Goal: Use online tool/utility: Utilize a website feature to perform a specific function

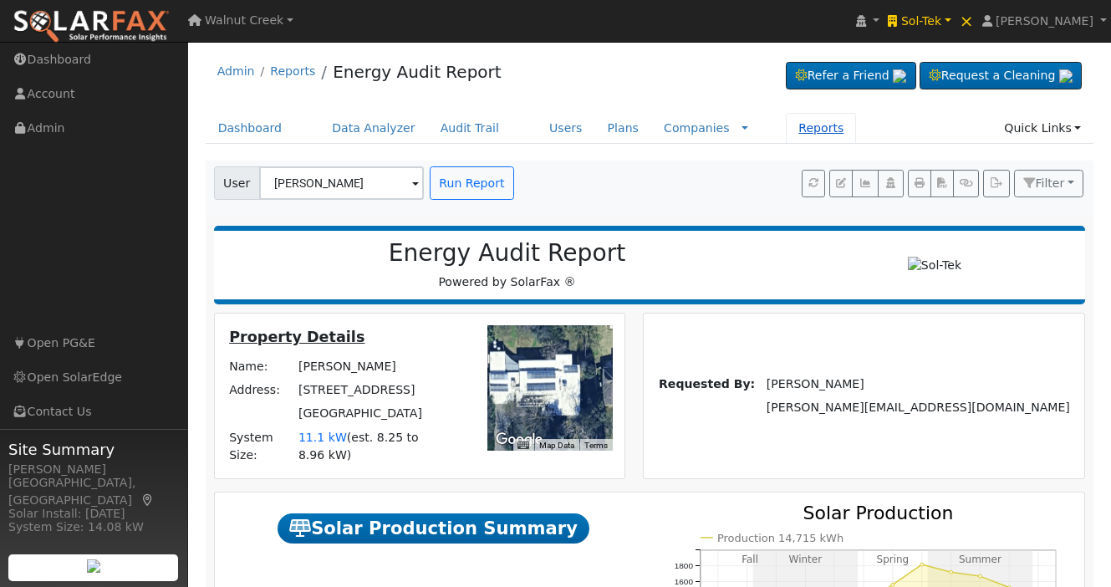
click at [791, 126] on link "Reports" at bounding box center [821, 128] width 70 height 31
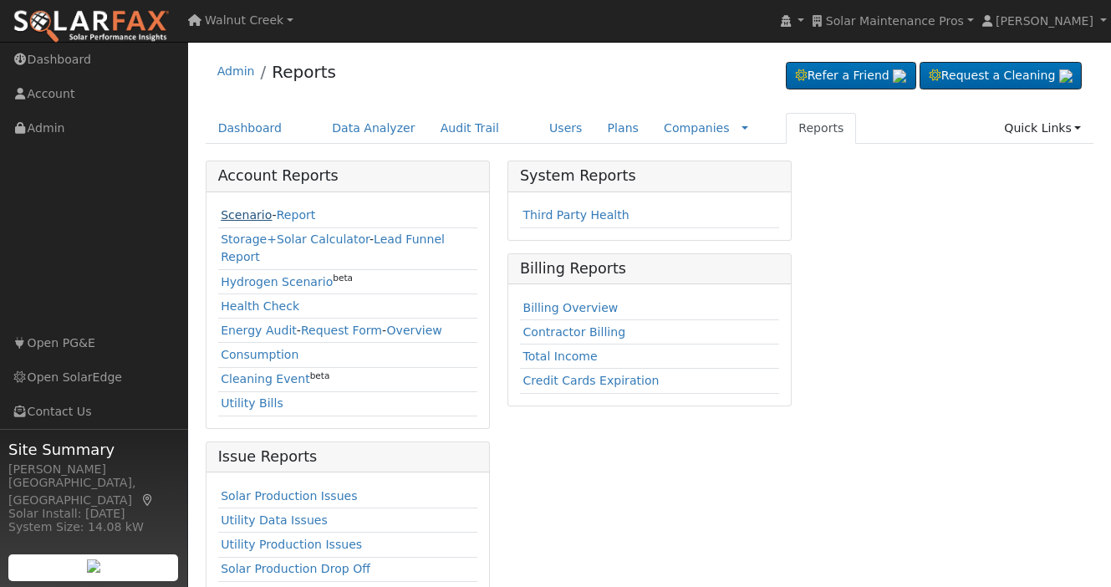
click at [249, 214] on link "Scenario" at bounding box center [246, 214] width 51 height 13
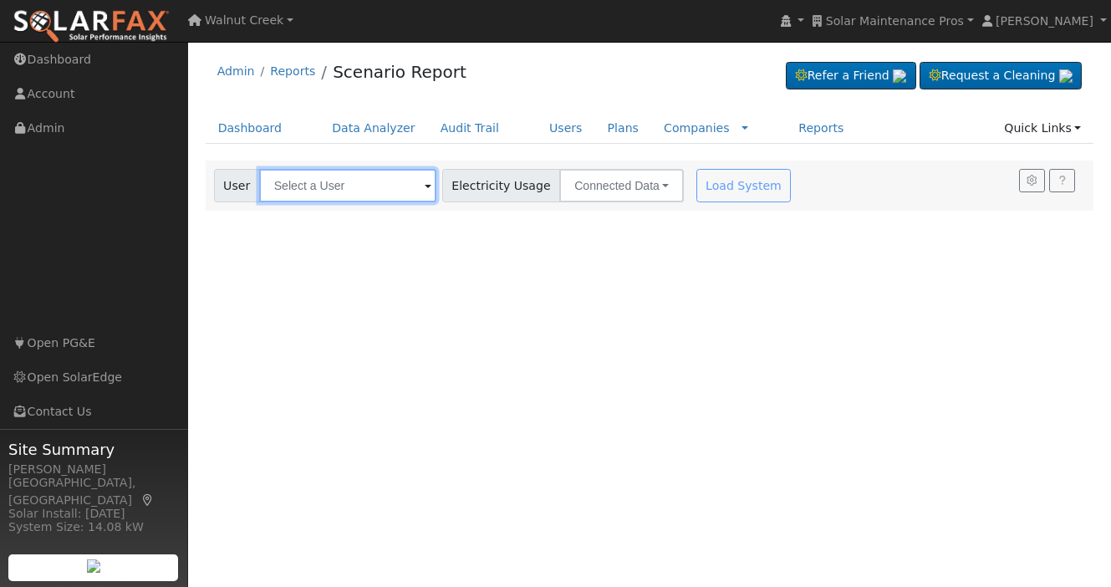
click at [304, 194] on input "text" at bounding box center [347, 185] width 177 height 33
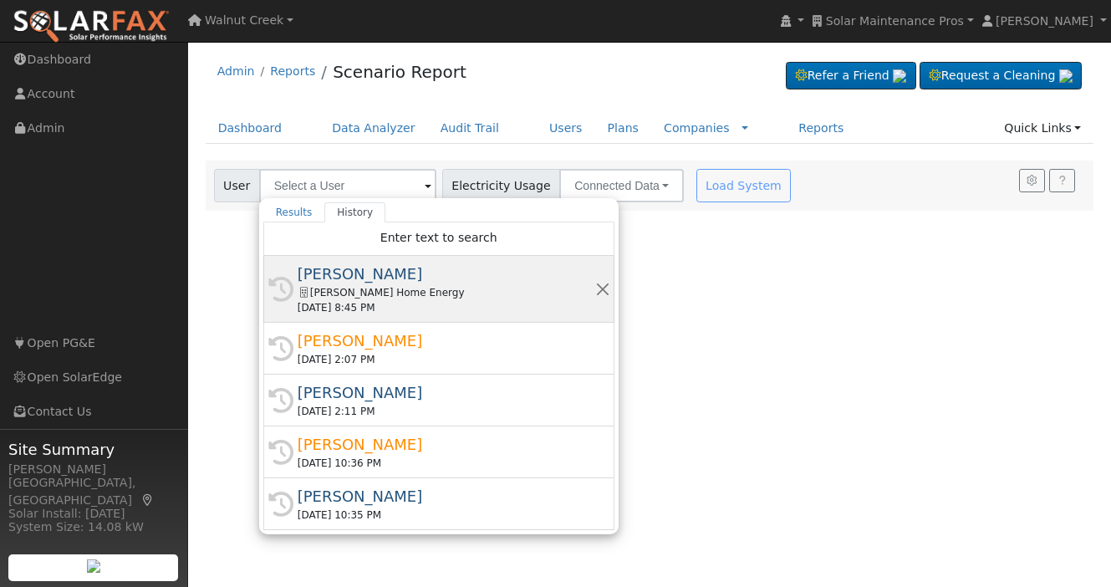
click at [376, 268] on div "[PERSON_NAME]" at bounding box center [447, 273] width 298 height 23
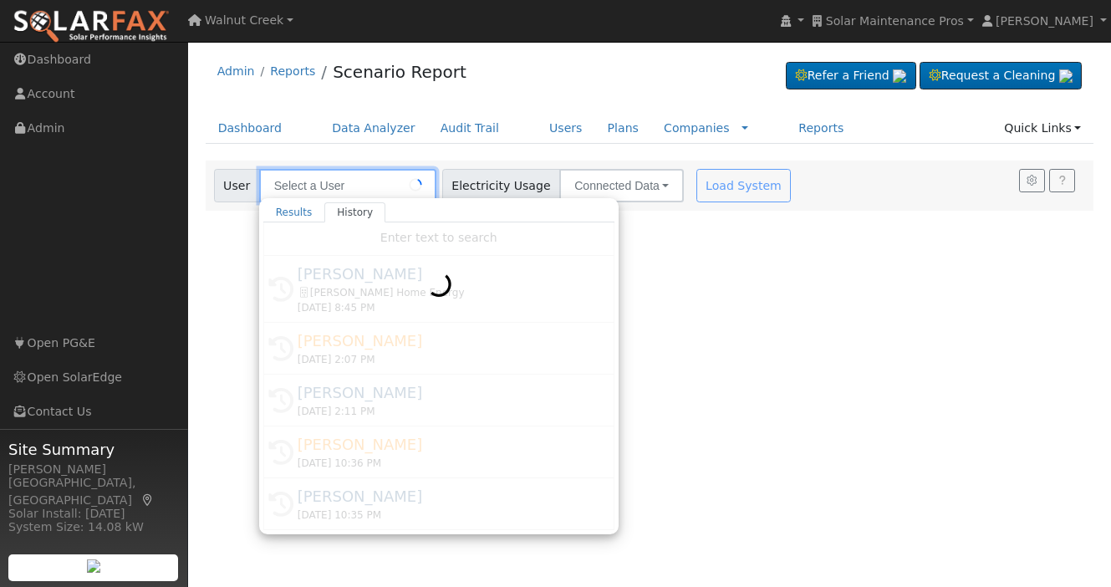
type input "[PERSON_NAME]"
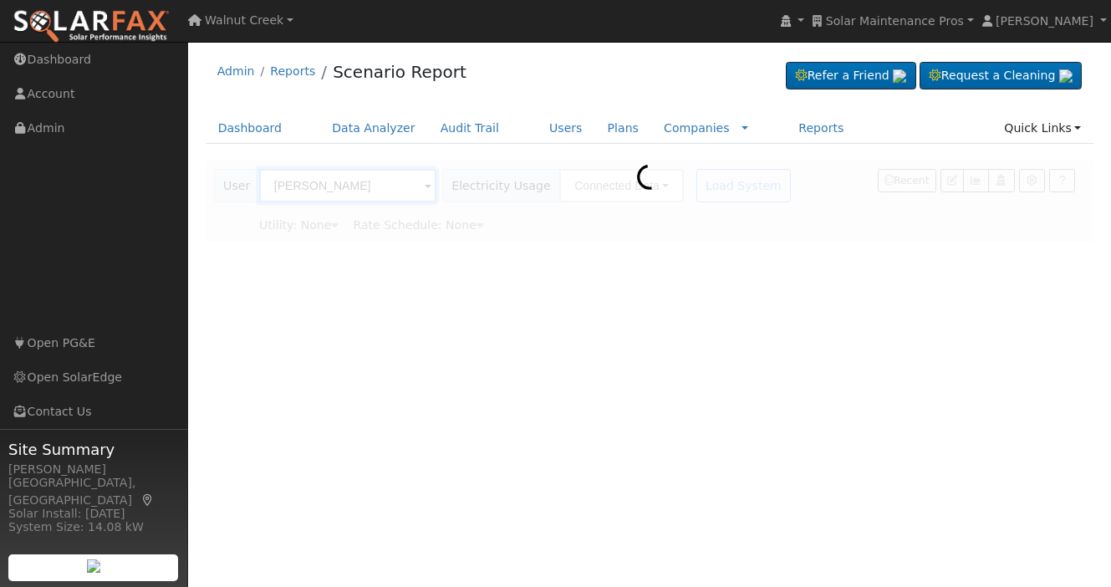
type input "San Diego Gas & Electric"
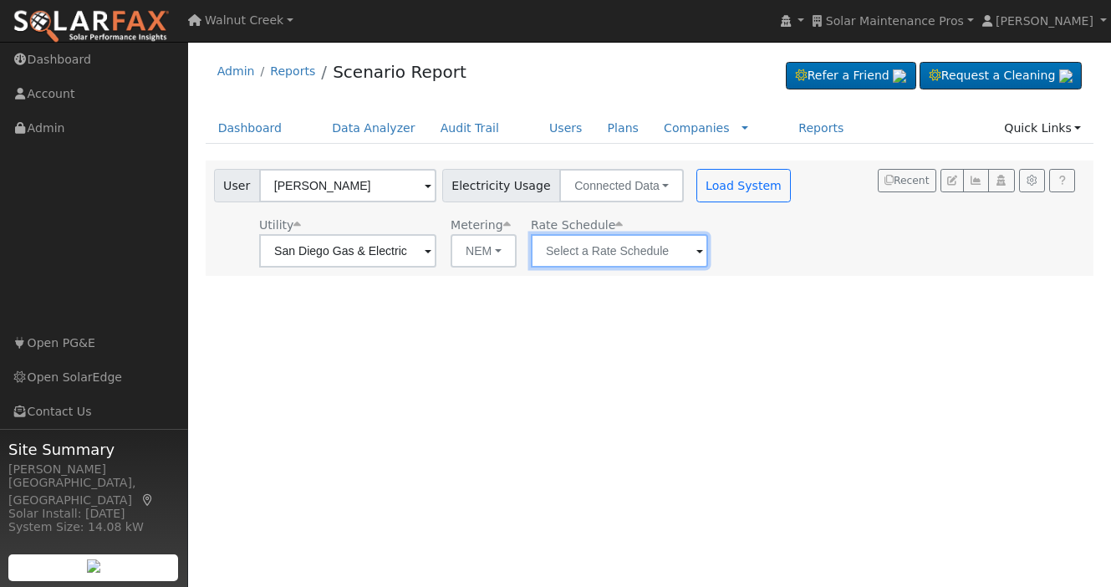
click at [607, 259] on input "text" at bounding box center [619, 250] width 177 height 33
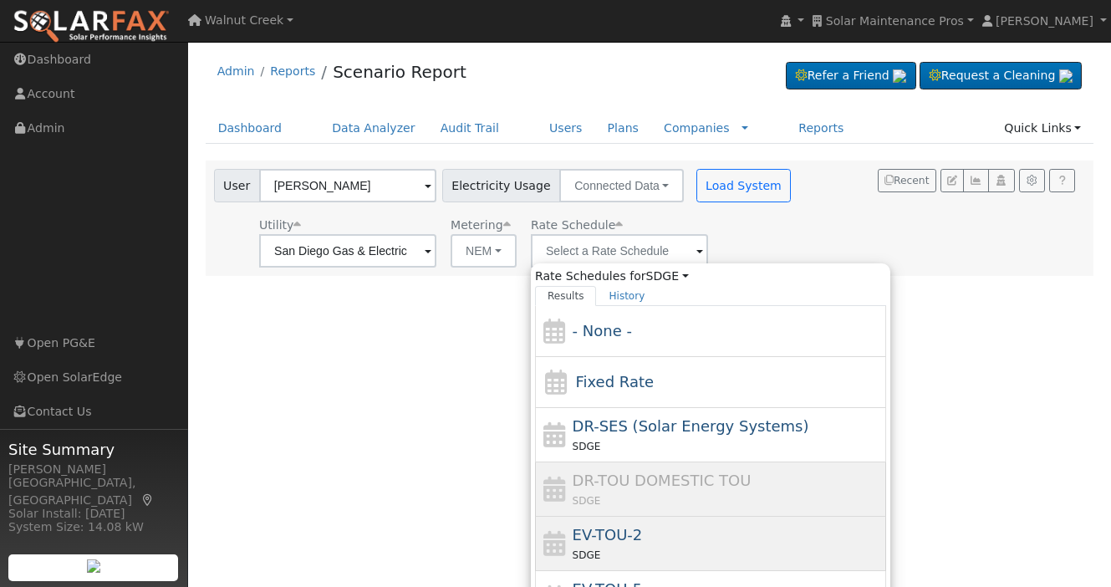
click at [646, 526] on div "EV-TOU-2 SDGE" at bounding box center [728, 543] width 310 height 40
type input "EV-TOU-2"
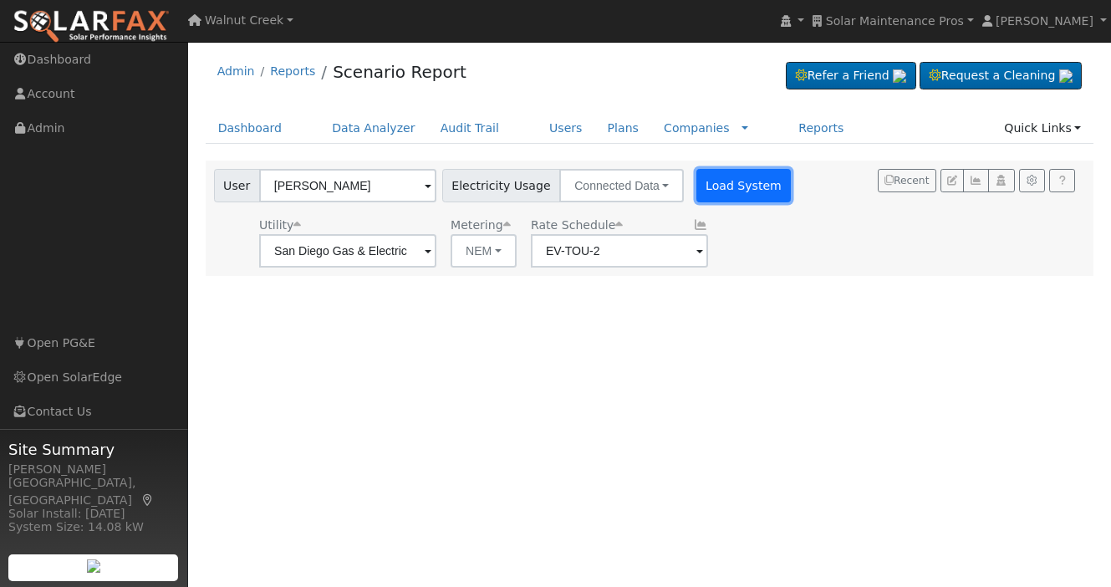
click at [697, 187] on button "Load System" at bounding box center [743, 185] width 95 height 33
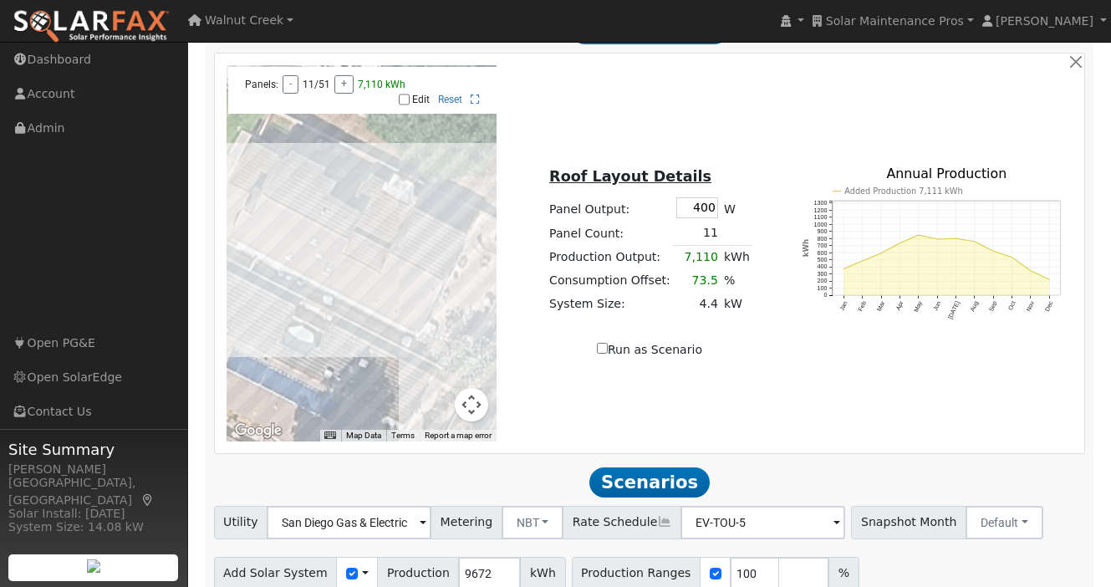
scroll to position [1004, 0]
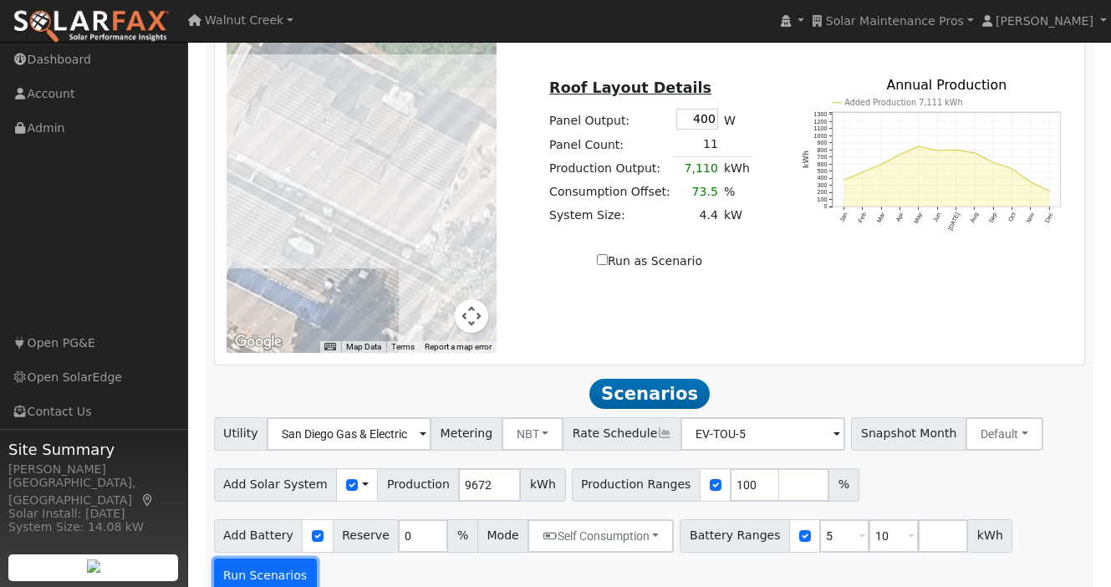
click at [272, 558] on button "Run Scenarios" at bounding box center [265, 574] width 103 height 33
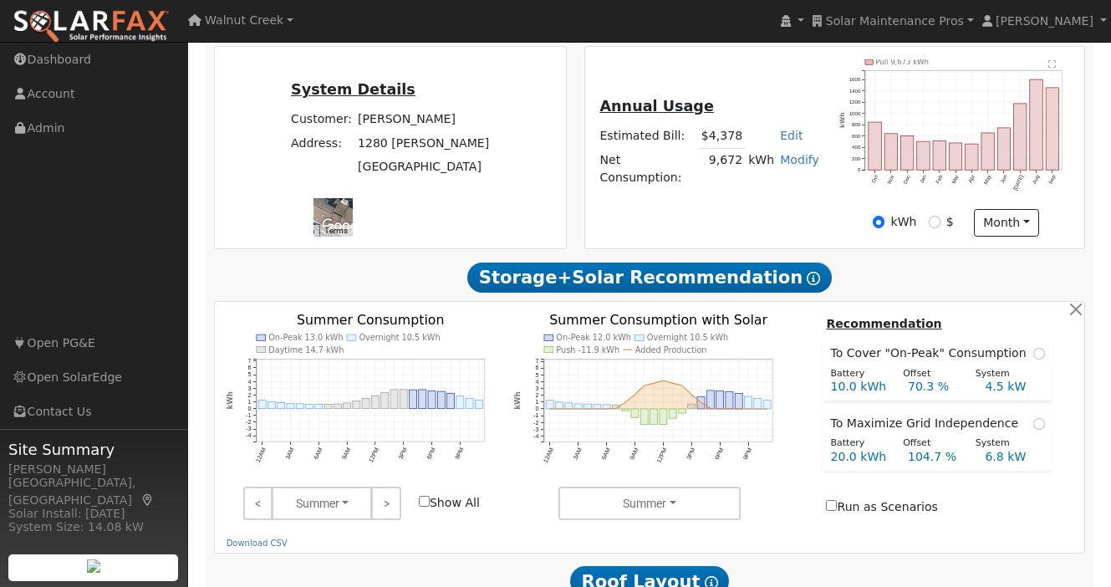
scroll to position [0, 0]
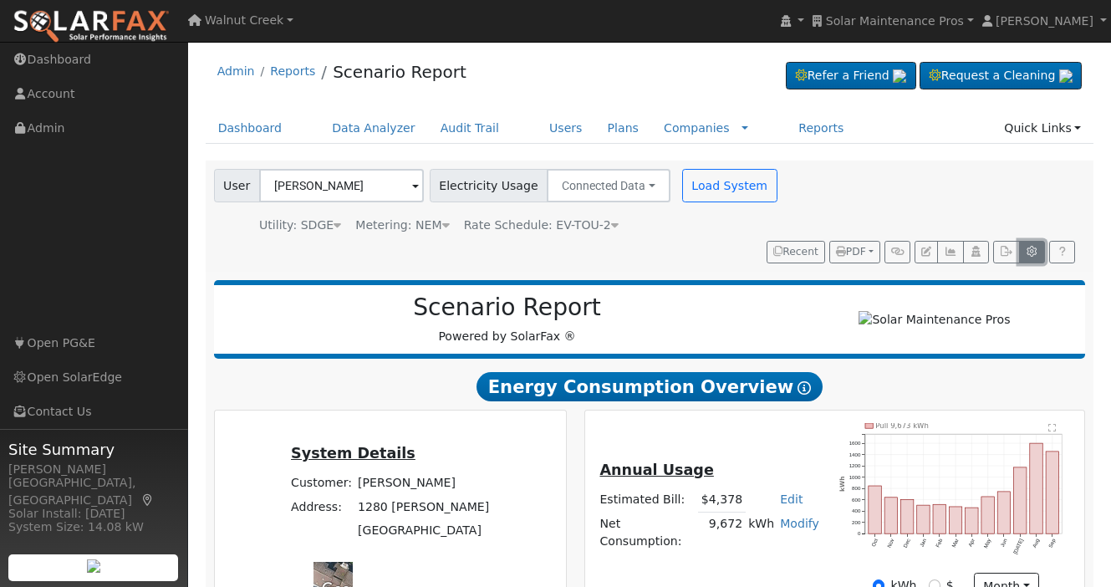
click at [1028, 247] on icon "button" at bounding box center [1032, 252] width 13 height 10
type input "100"
type input "5"
type input "10"
type input "0"
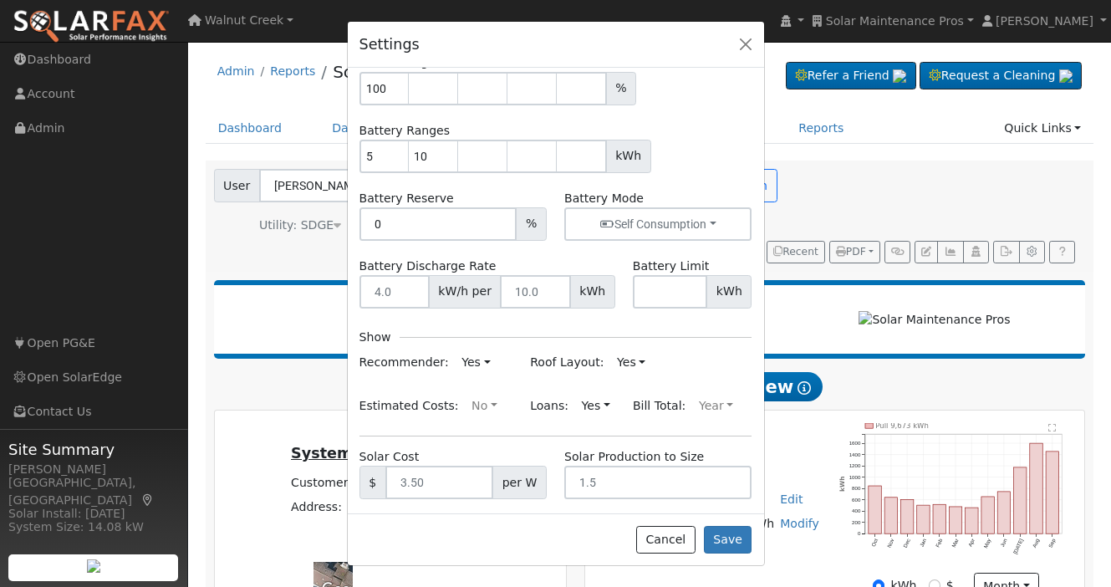
scroll to position [77, 0]
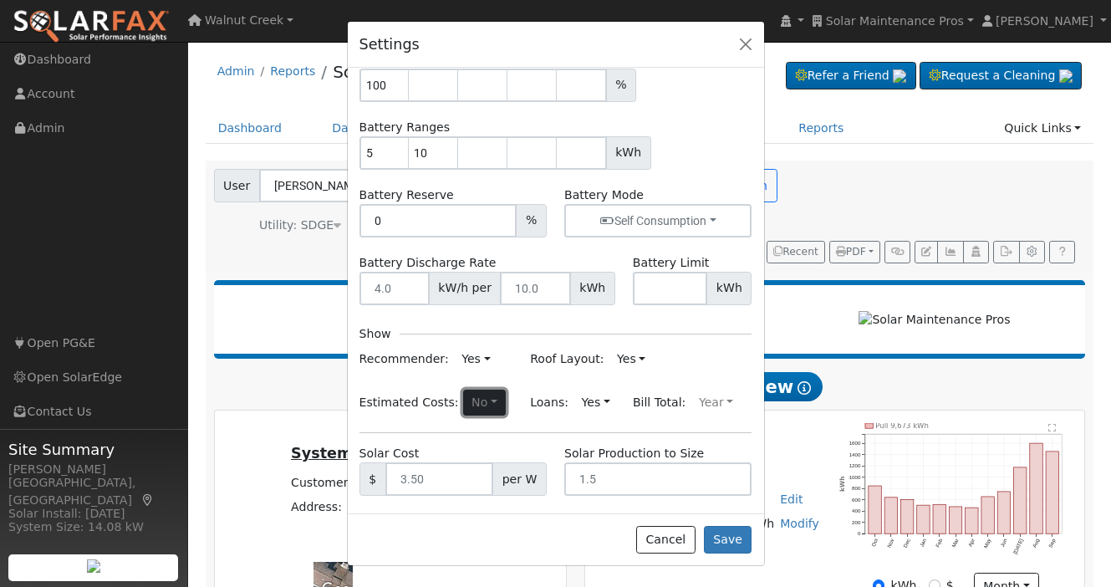
click at [476, 407] on button "No" at bounding box center [484, 402] width 43 height 27
click at [451, 439] on link "Yes" at bounding box center [439, 435] width 116 height 23
click at [738, 542] on button "Save" at bounding box center [728, 540] width 48 height 28
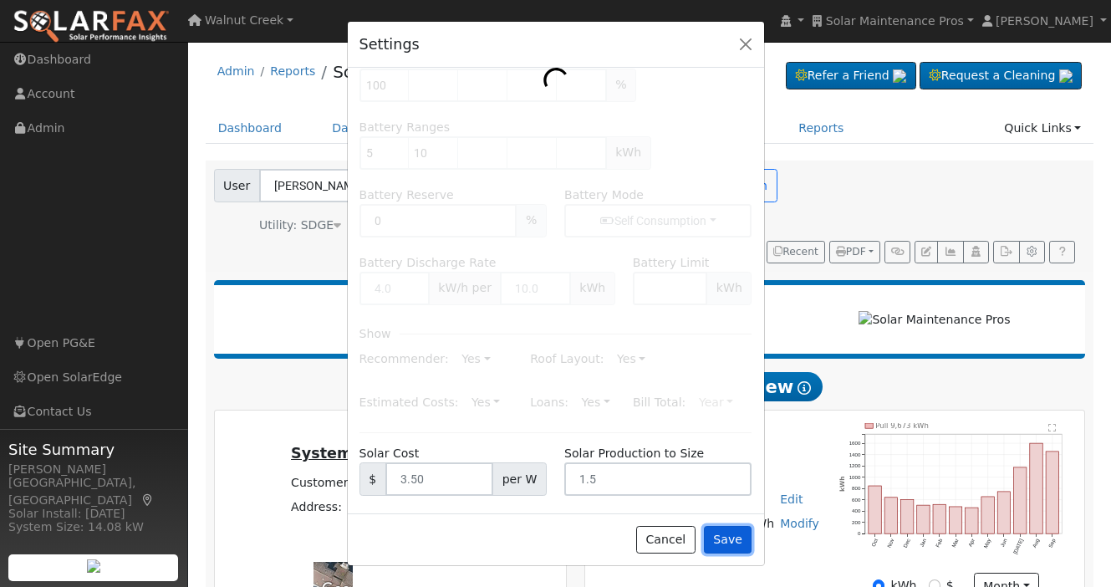
type input "6.4"
type input "$22,568"
type input "$6,000"
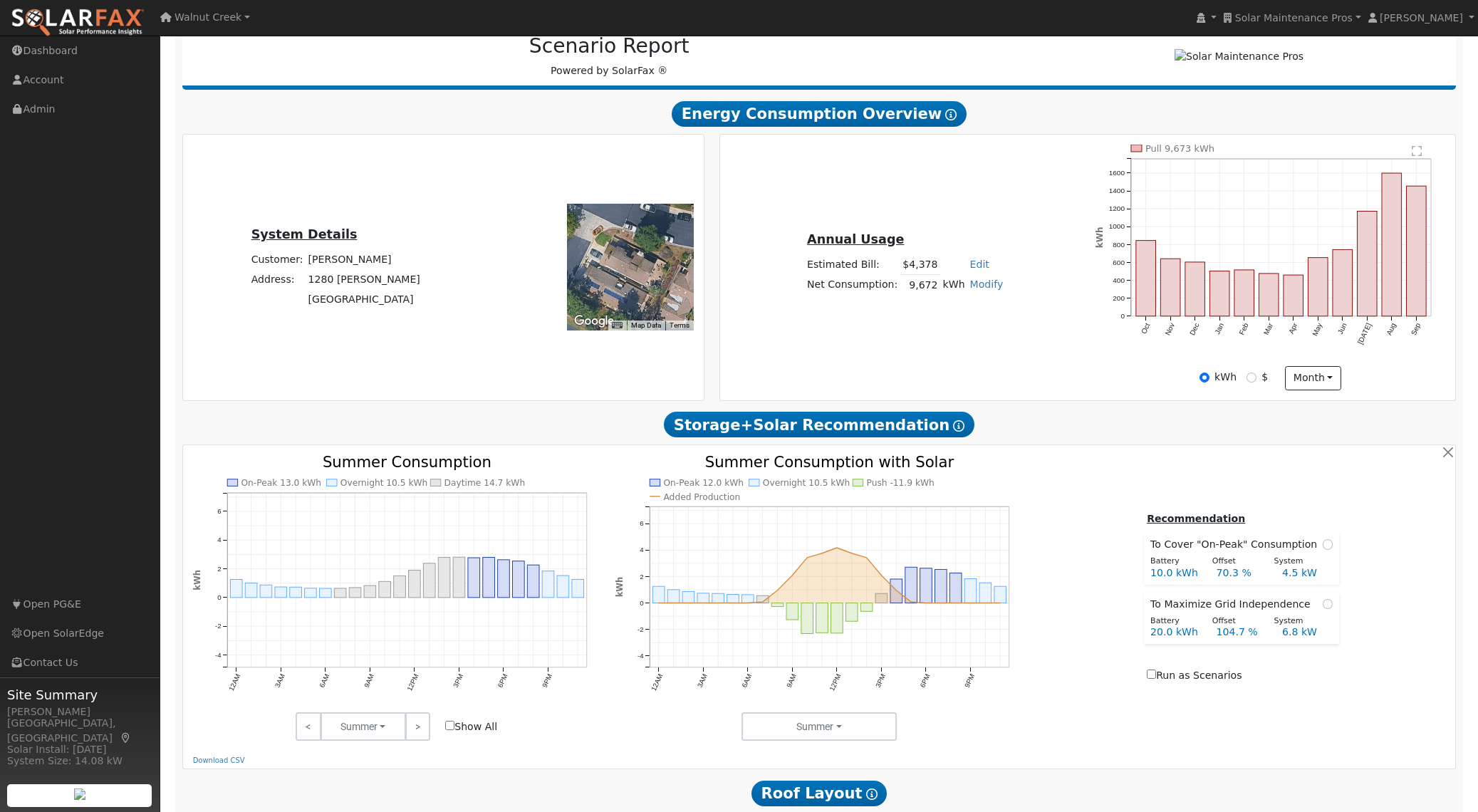
scroll to position [0, 0]
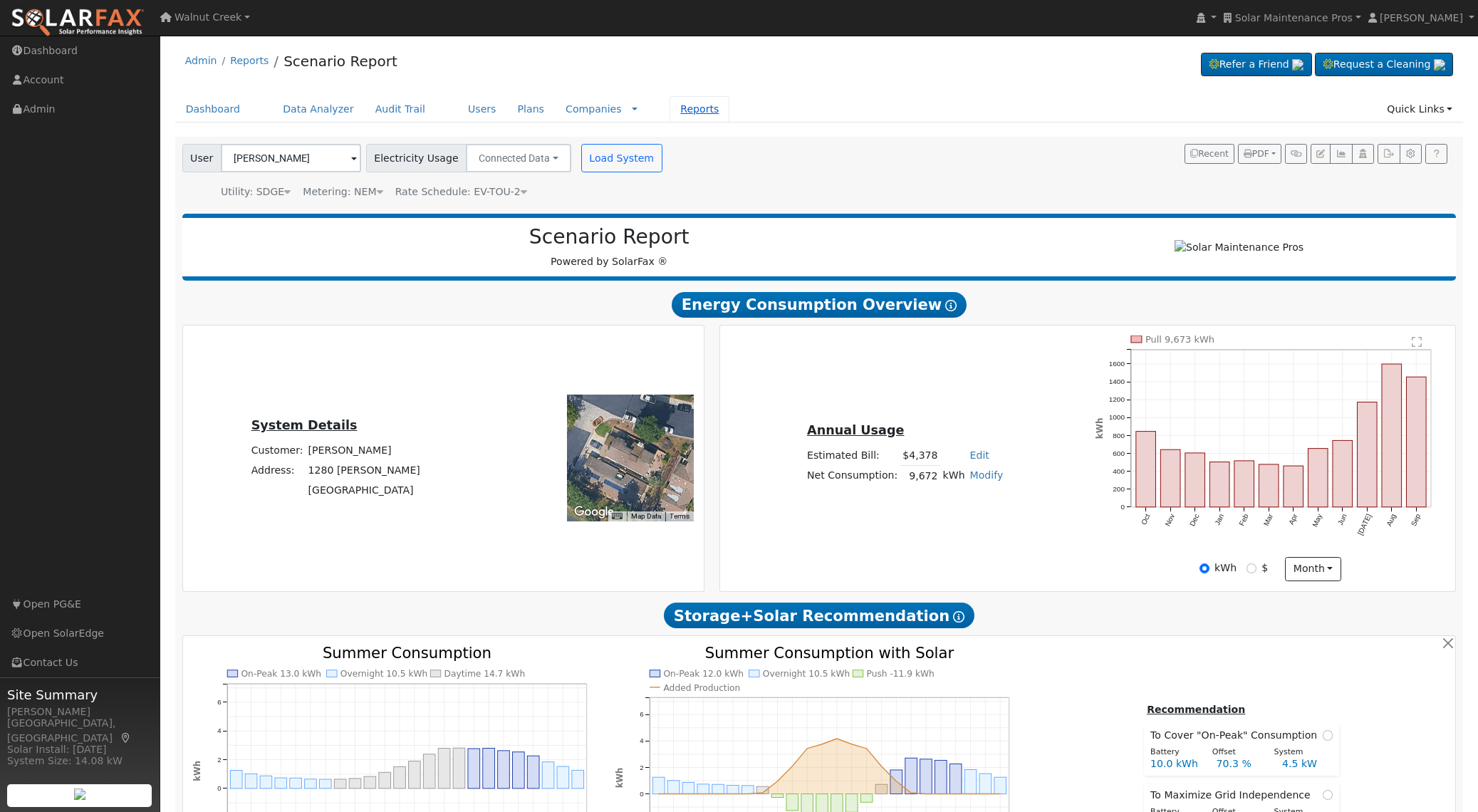
click at [675, 118] on link "Reports" at bounding box center [700, 109] width 60 height 26
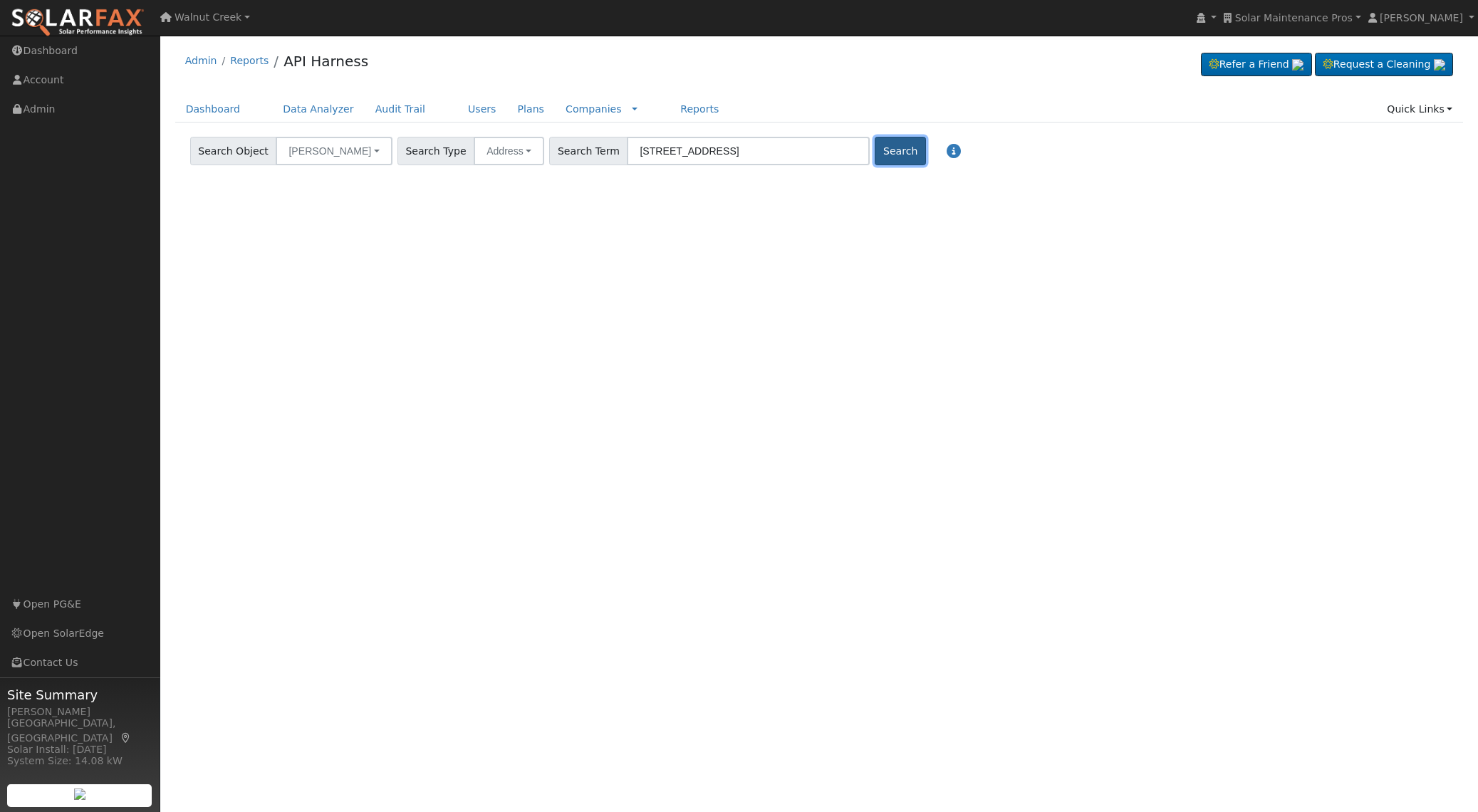
click at [877, 149] on button "Search" at bounding box center [899, 150] width 50 height 28
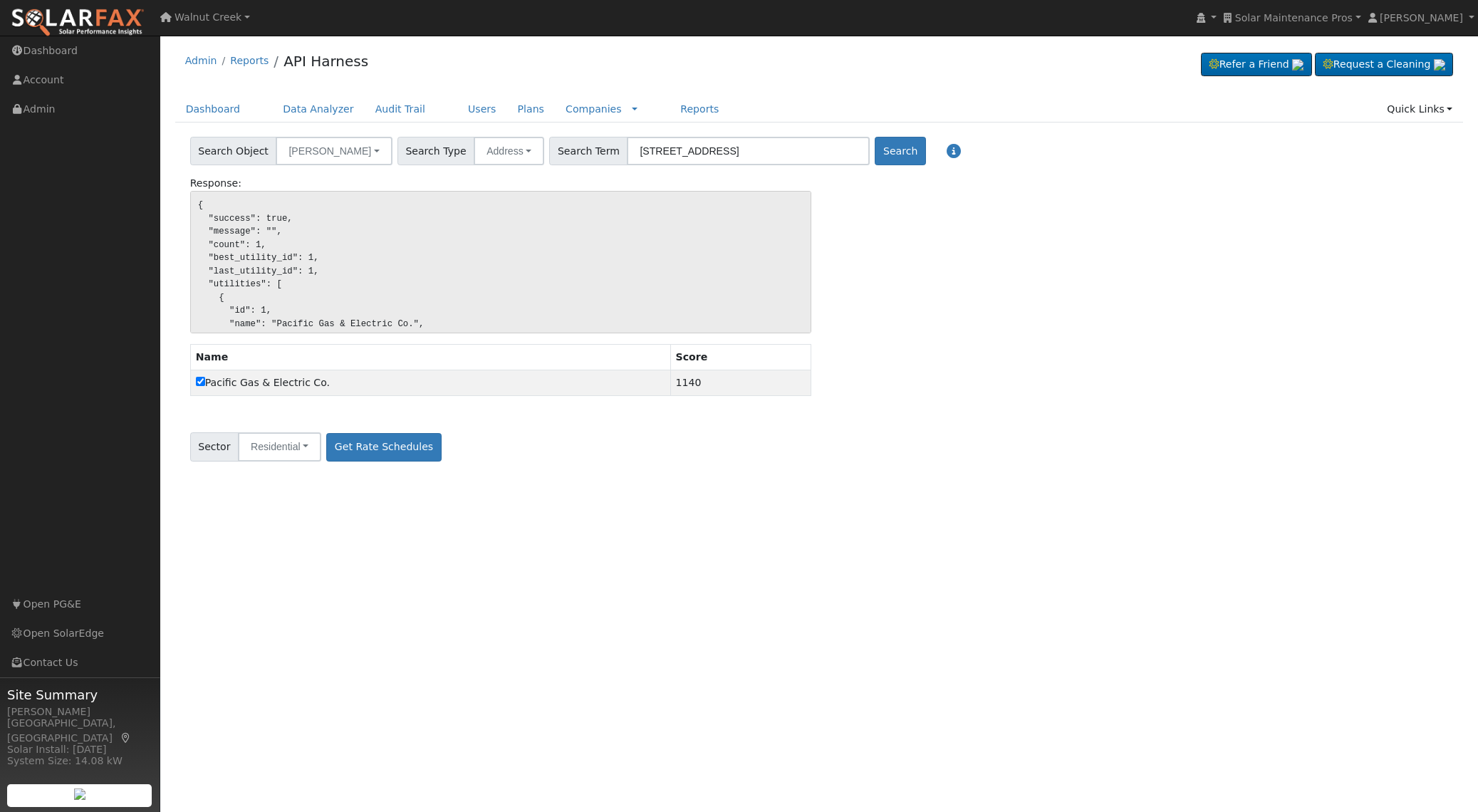
drag, startPoint x: 563, startPoint y: 147, endPoint x: 574, endPoint y: 167, distance: 22.8
click at [563, 147] on span "Search Term" at bounding box center [588, 150] width 78 height 28
paste input "1280 Lancer Glen, Escondido, CA 92029"
click at [875, 147] on button "Search" at bounding box center [899, 150] width 50 height 28
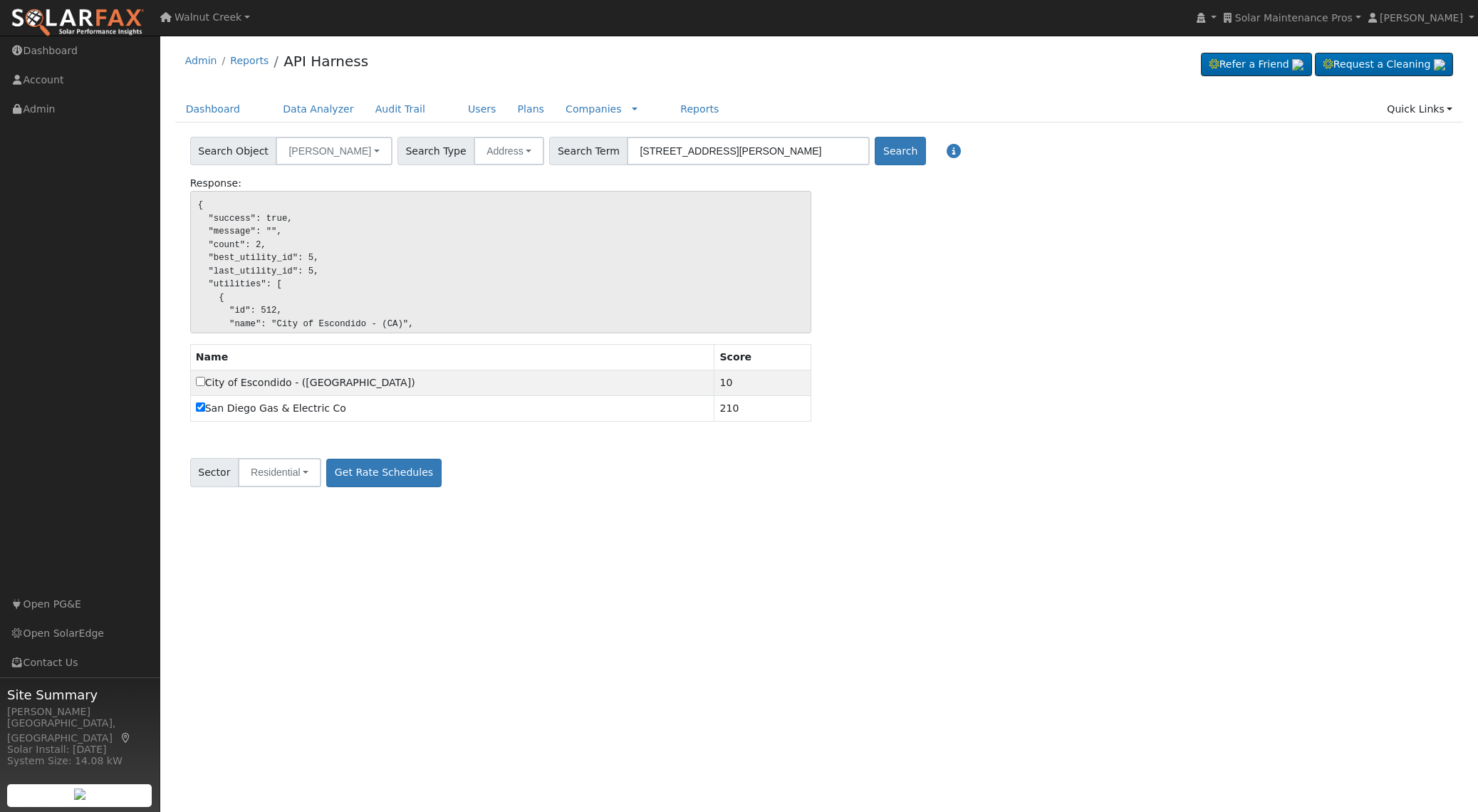
click at [562, 149] on span "Search Term" at bounding box center [588, 150] width 78 height 28
paste input "[STREET_ADDRESS]"
click at [829, 144] on input "[STREET_ADDRESS]" at bounding box center [748, 150] width 243 height 28
type input "[STREET_ADDRESS]"
click at [875, 153] on button "Search" at bounding box center [899, 150] width 50 height 28
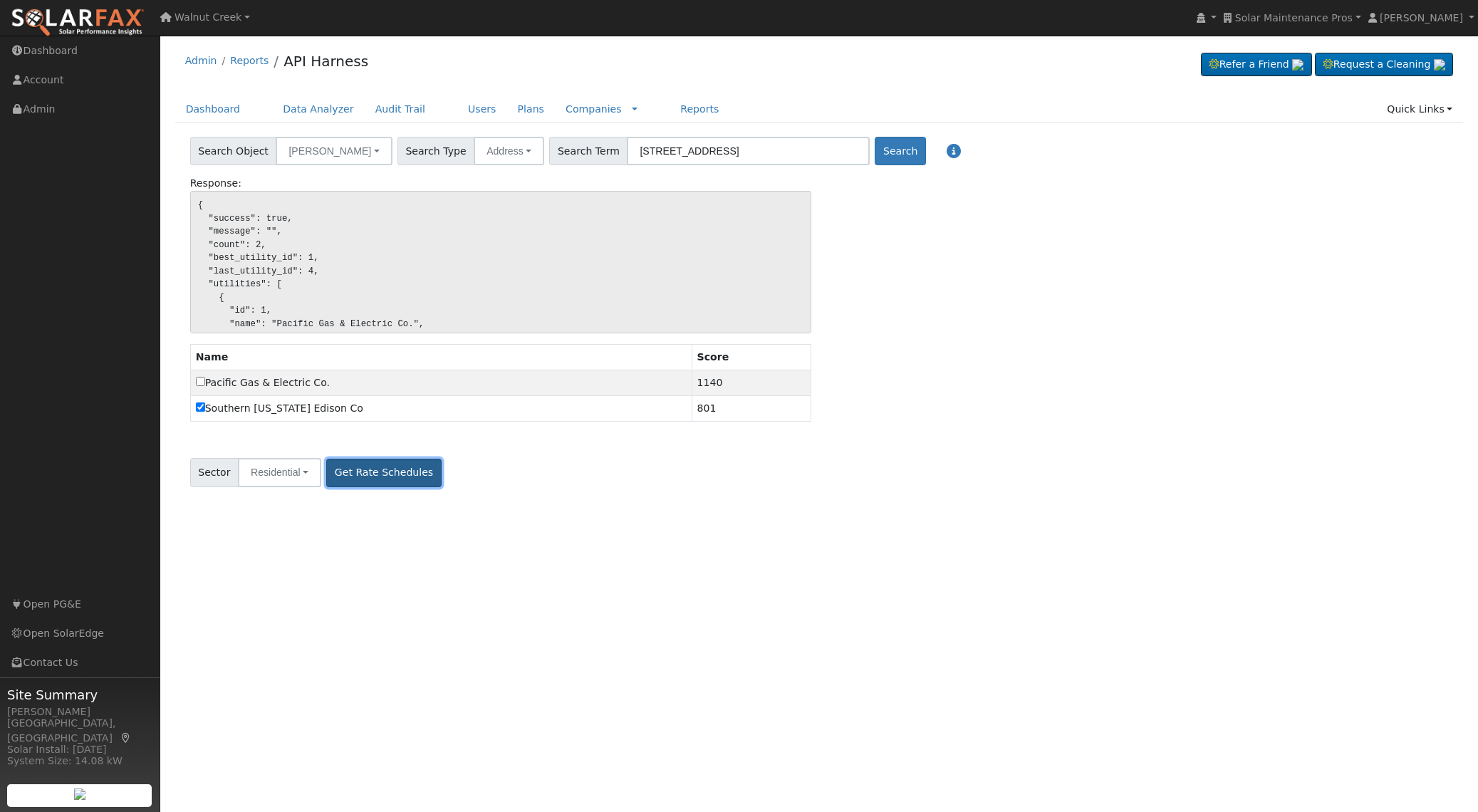
click at [401, 470] on button "Get Rate Schedules" at bounding box center [384, 472] width 115 height 28
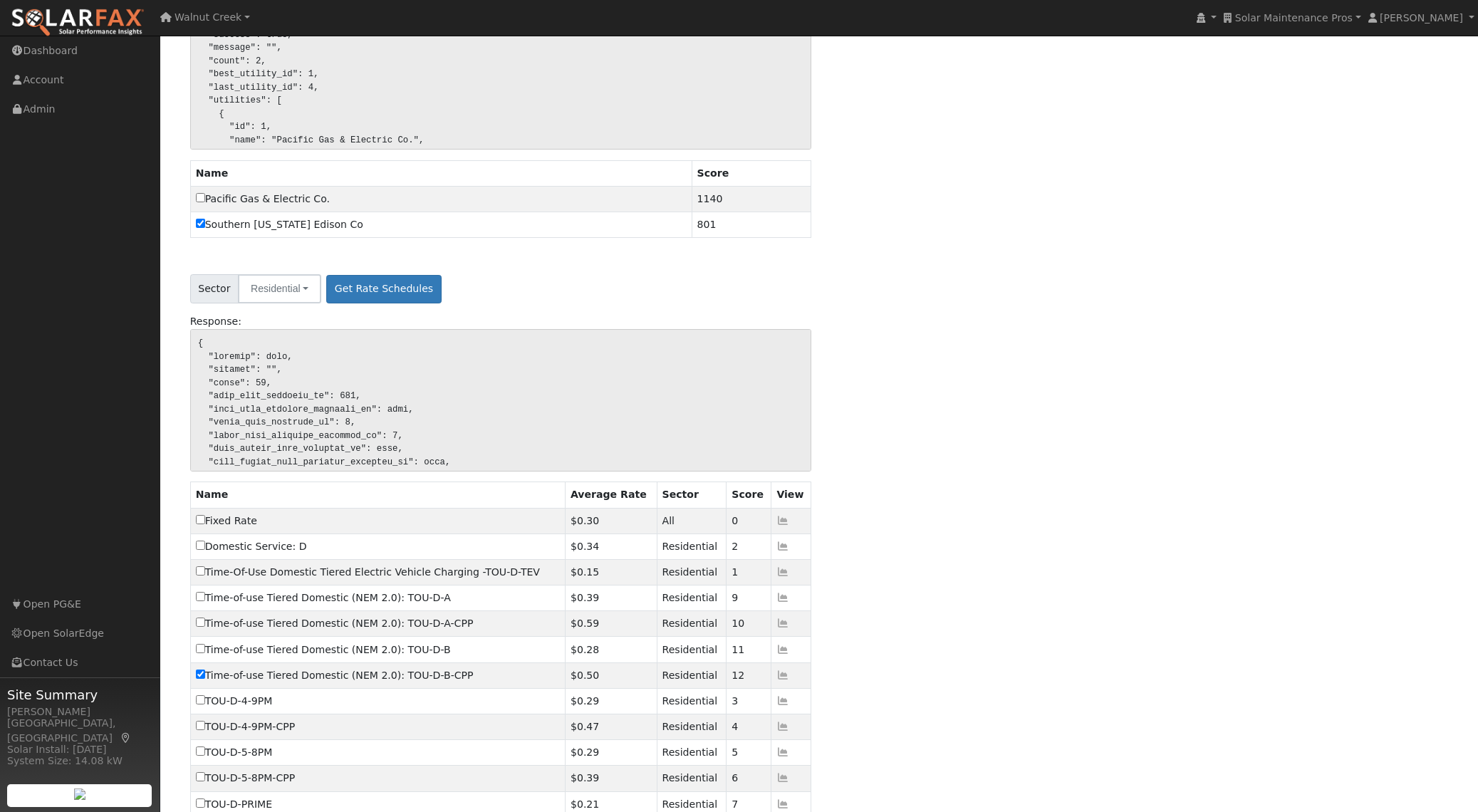
scroll to position [323, 0]
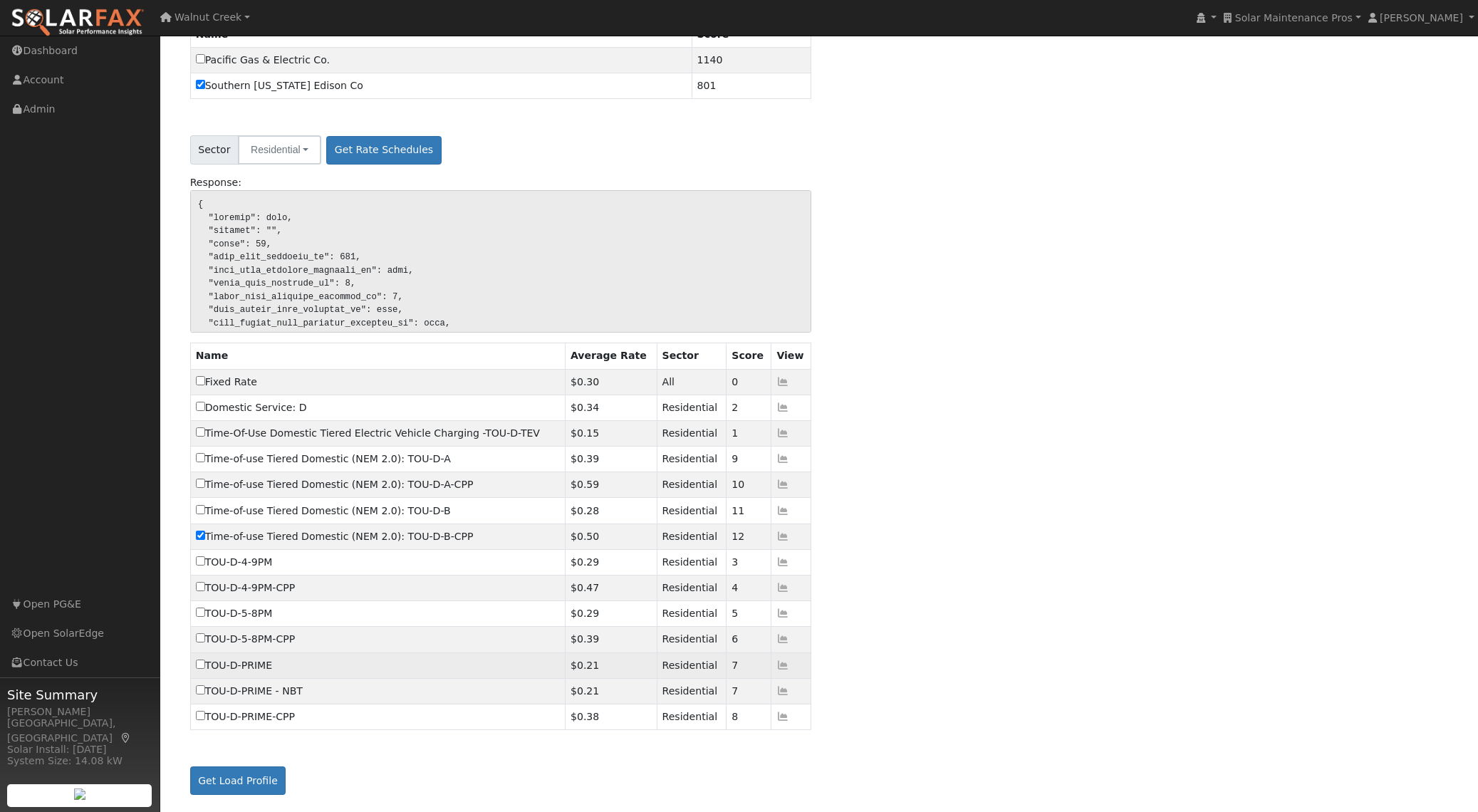
click at [788, 663] on icon at bounding box center [782, 665] width 13 height 10
click at [784, 533] on icon at bounding box center [782, 537] width 13 height 10
click at [228, 771] on button "Get Load Profile" at bounding box center [238, 780] width 96 height 28
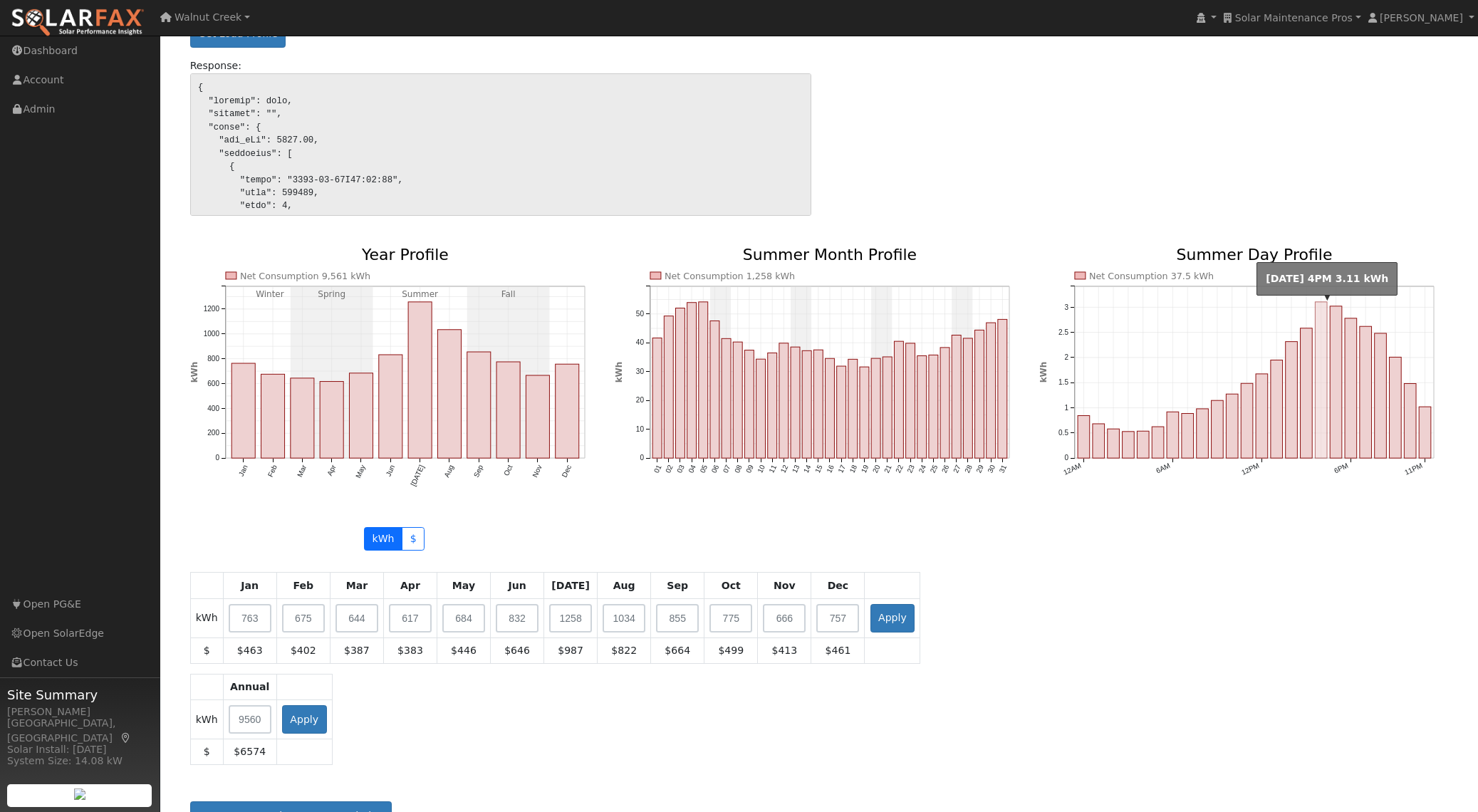
scroll to position [1104, 0]
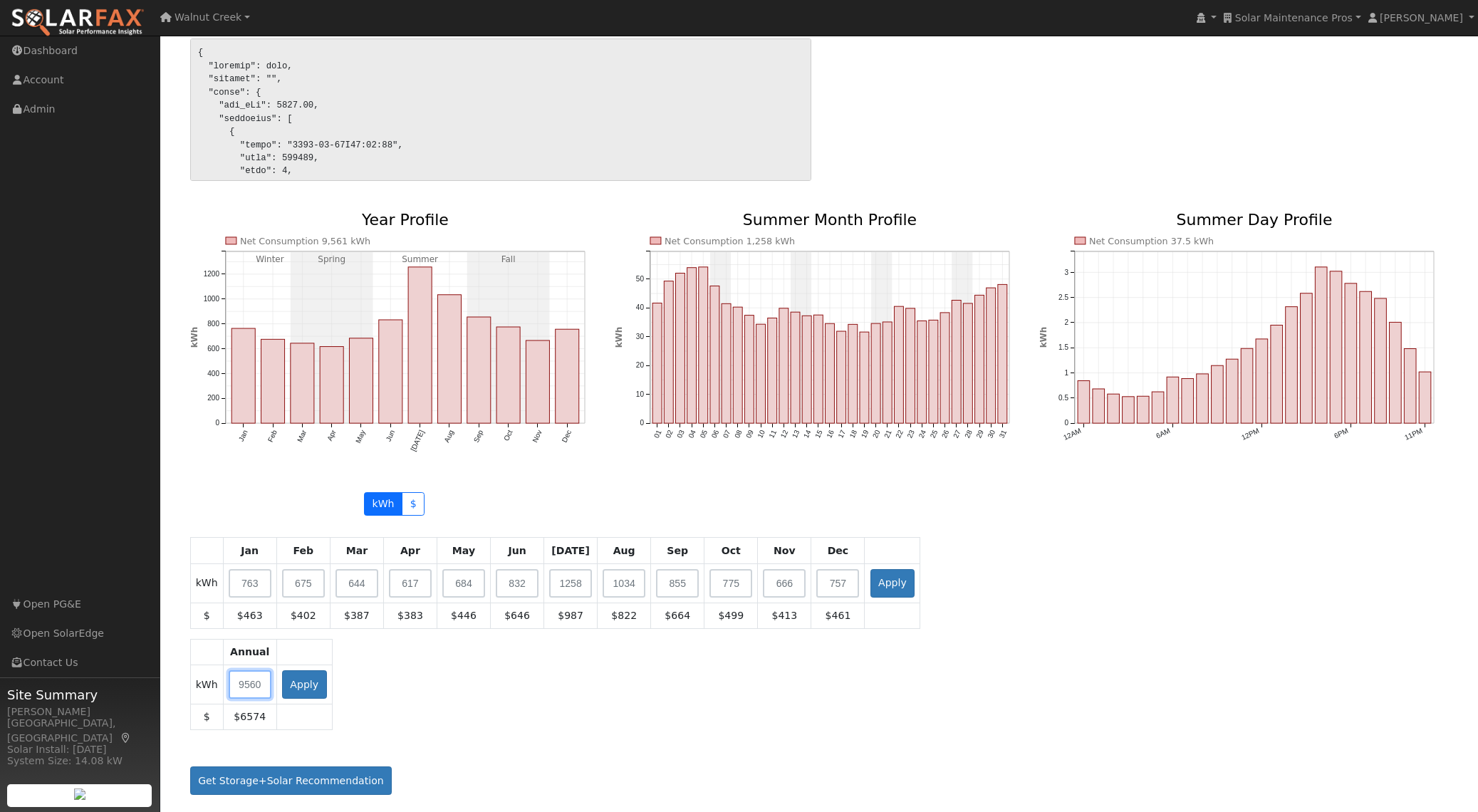
click at [257, 685] on input "text" at bounding box center [250, 684] width 43 height 28
type input "12000"
click at [309, 682] on button "Apply" at bounding box center [304, 684] width 45 height 28
click at [315, 780] on button "Get Storage+Solar Recommendation" at bounding box center [291, 780] width 202 height 28
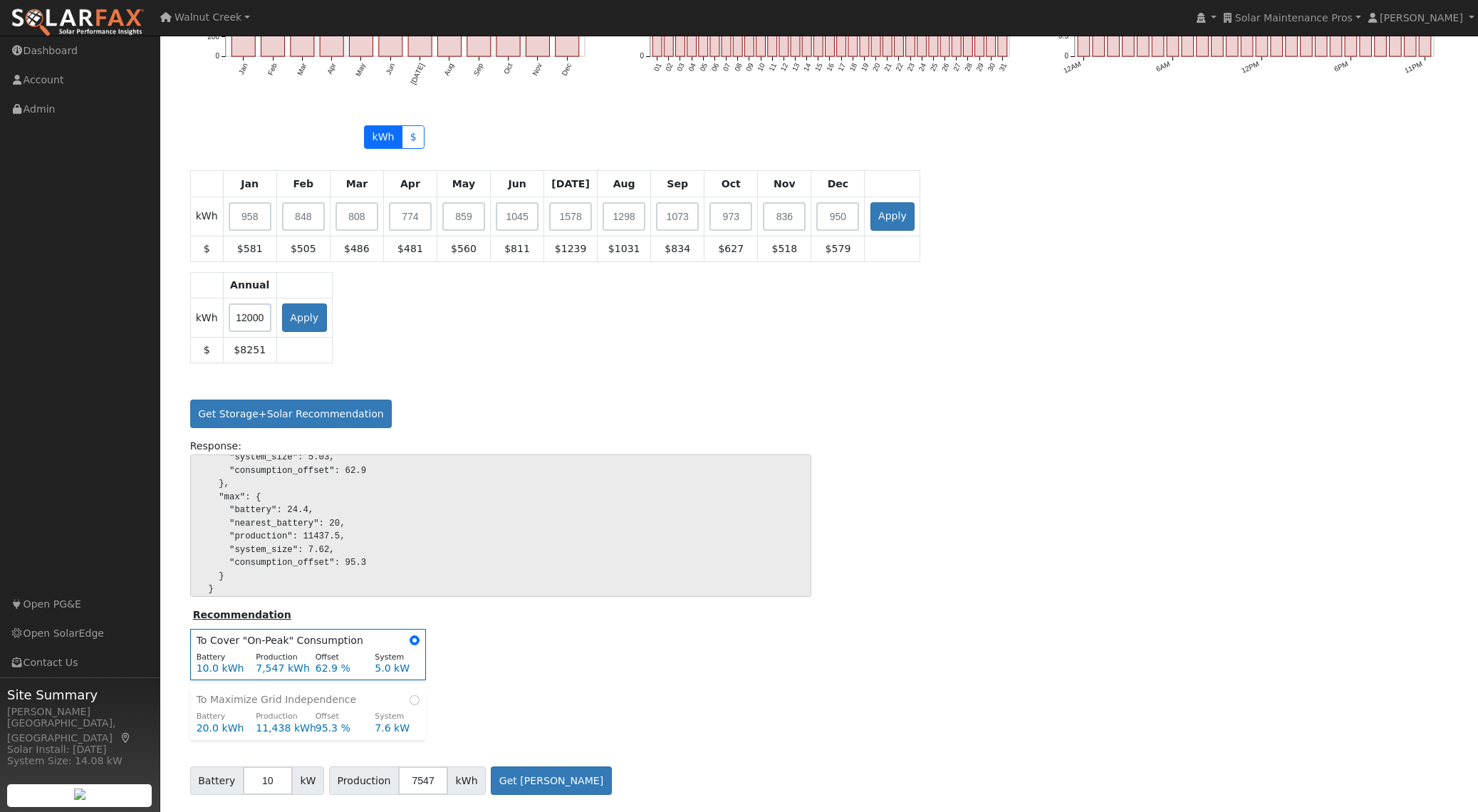
scroll to position [136, 0]
drag, startPoint x: 401, startPoint y: 696, endPoint x: 476, endPoint y: 699, distance: 75.1
click at [413, 695] on div "Recommendation To Cover "On-Peak" Consumption Battery Production Offset System …" at bounding box center [500, 673] width 637 height 133
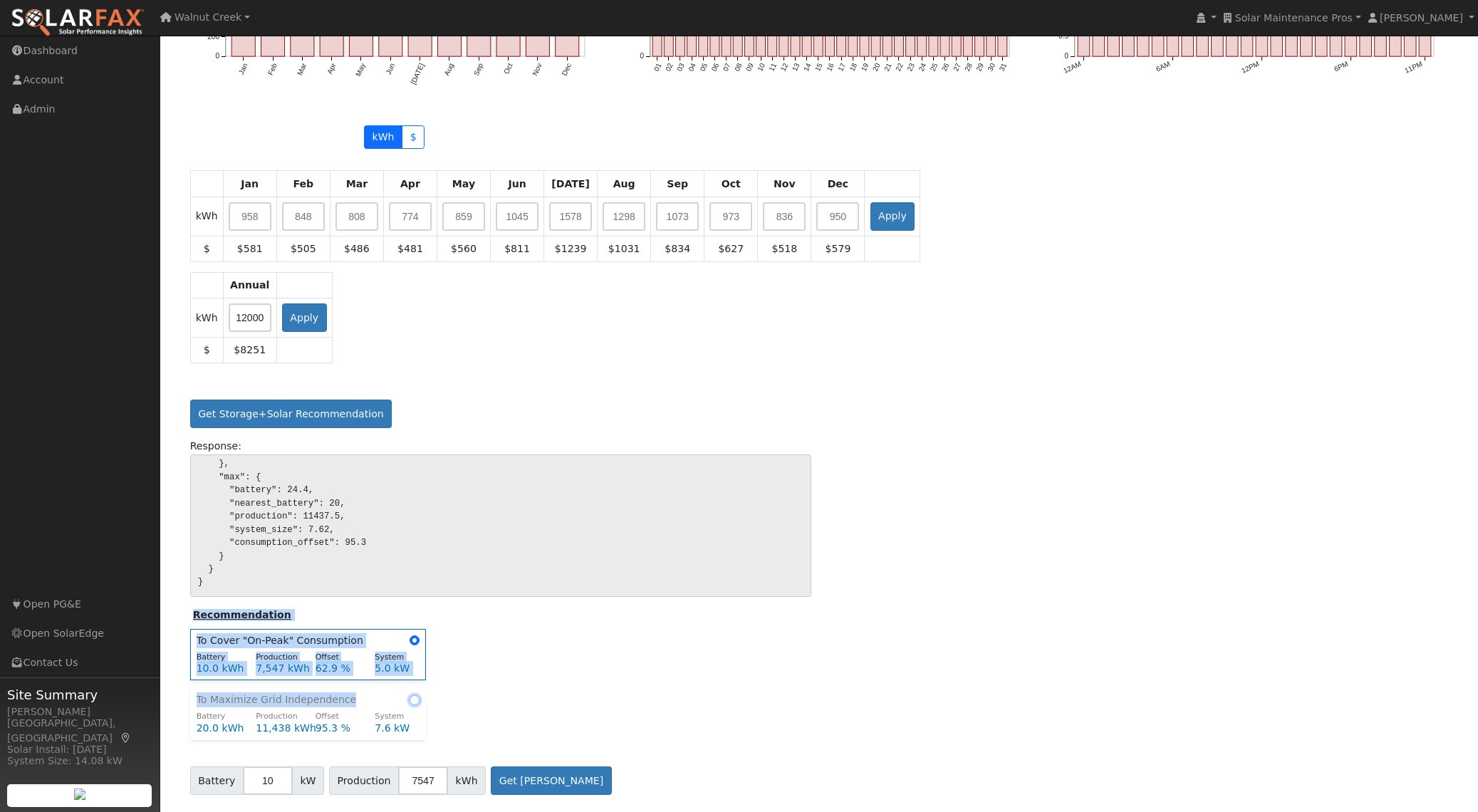
click at [410, 696] on input "radio" at bounding box center [415, 700] width 10 height 10
radio input "true"
type input "20"
type input "11438"
click at [447, 696] on div "Recommendation To Cover "On-Peak" Consumption Battery Production Offset System …" at bounding box center [500, 673] width 637 height 133
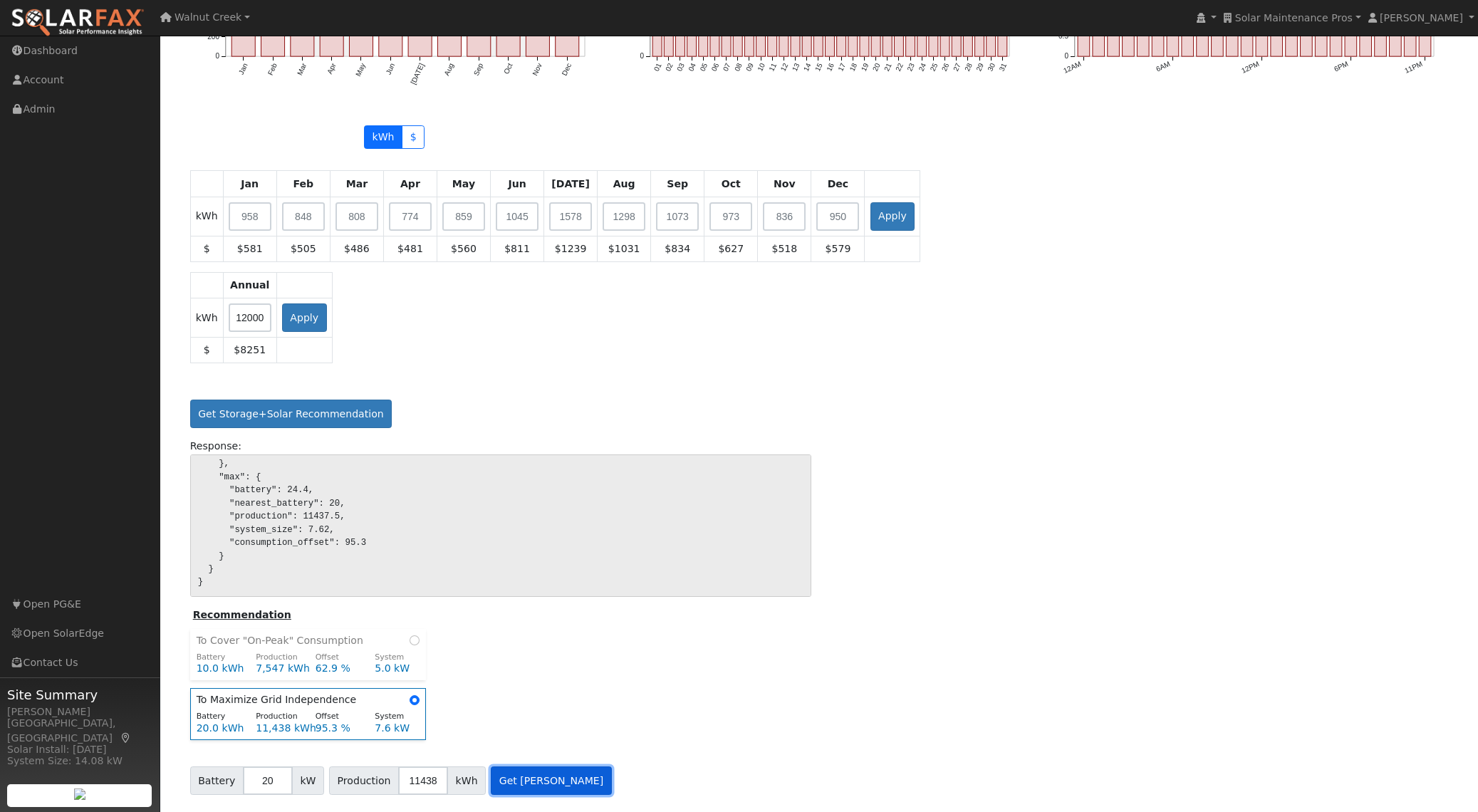
click at [561, 775] on button "Get [PERSON_NAME]" at bounding box center [551, 780] width 121 height 28
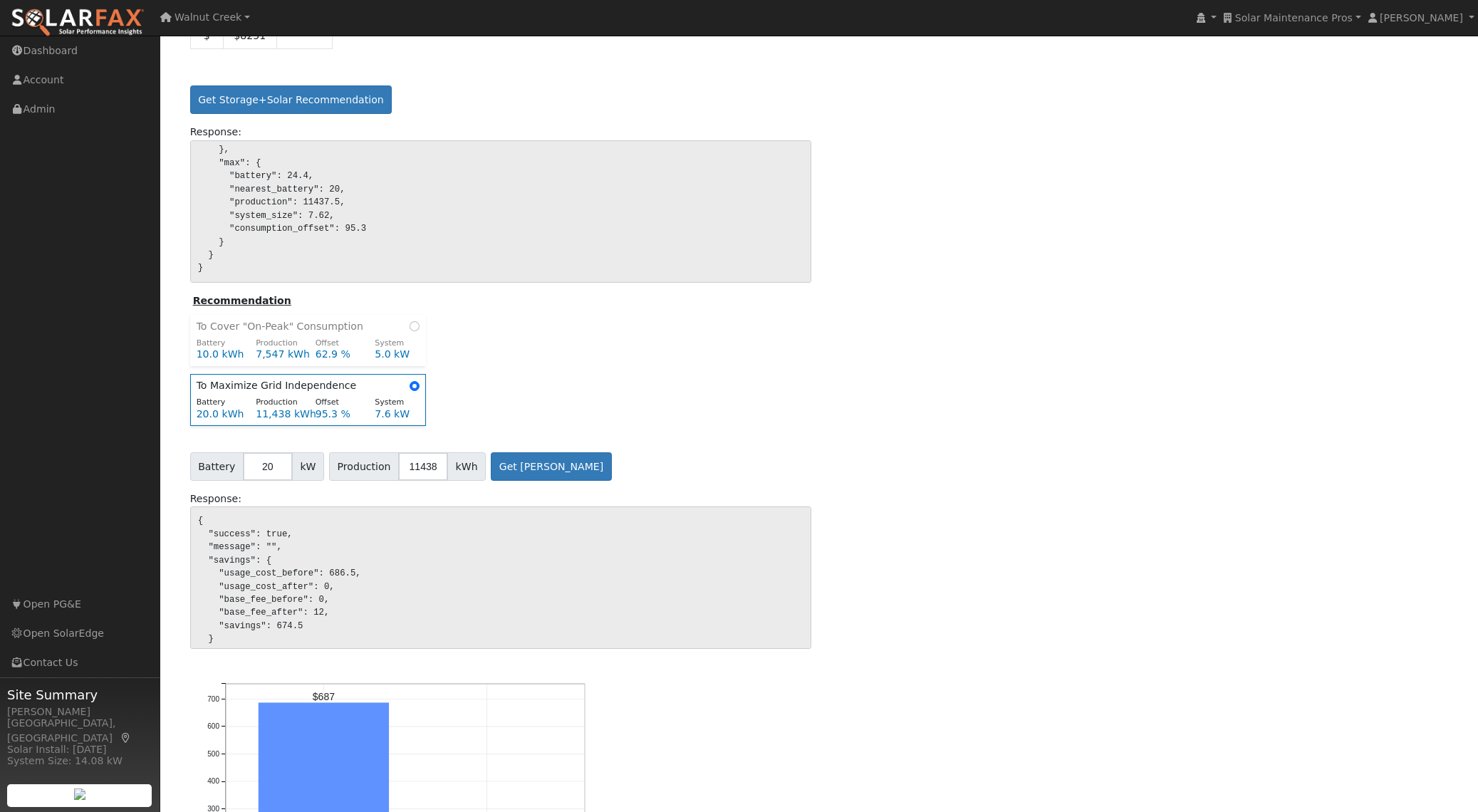
scroll to position [1919, 0]
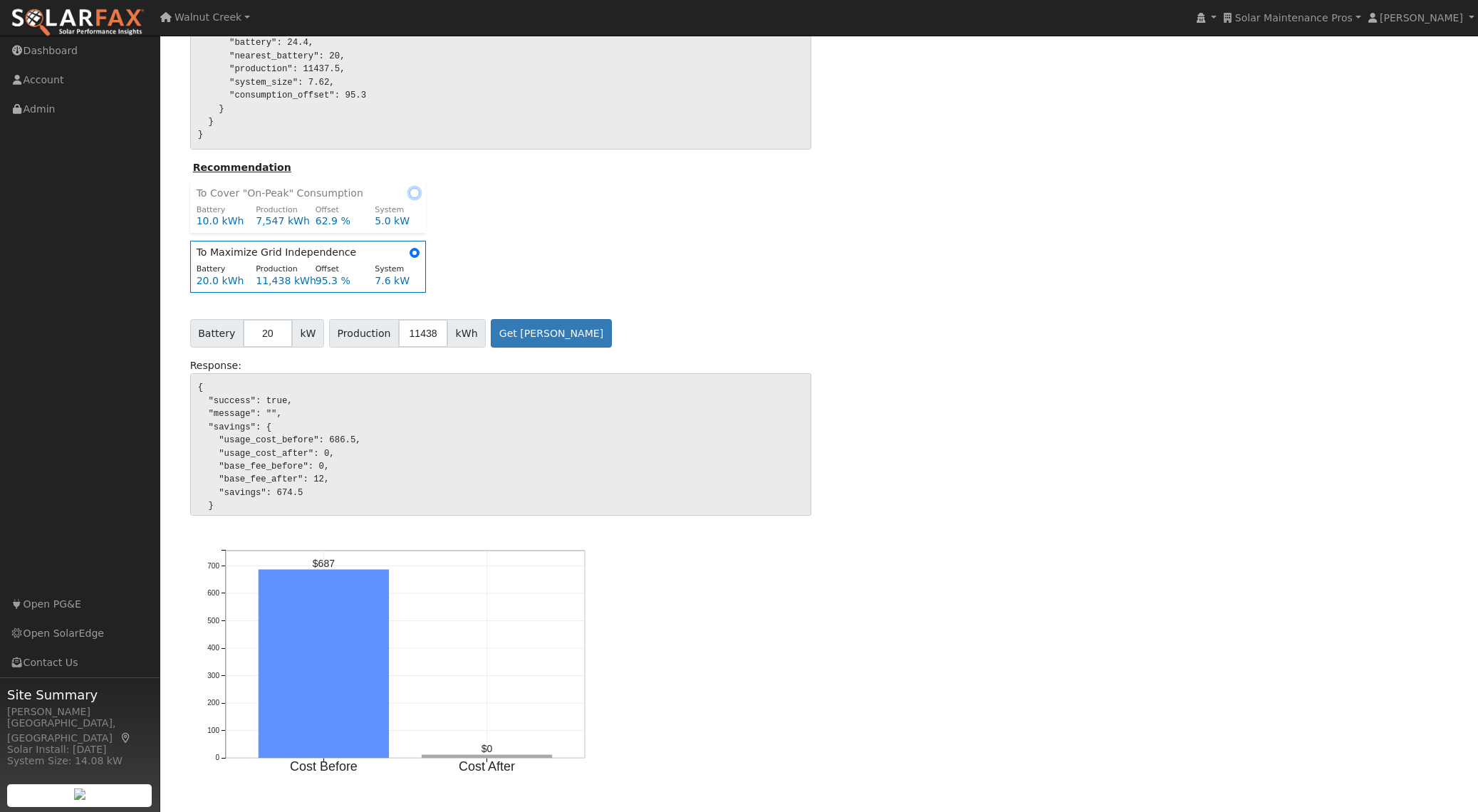
click at [410, 190] on input "radio" at bounding box center [415, 193] width 10 height 10
radio input "true"
type input "10"
type input "7547"
radio input "false"
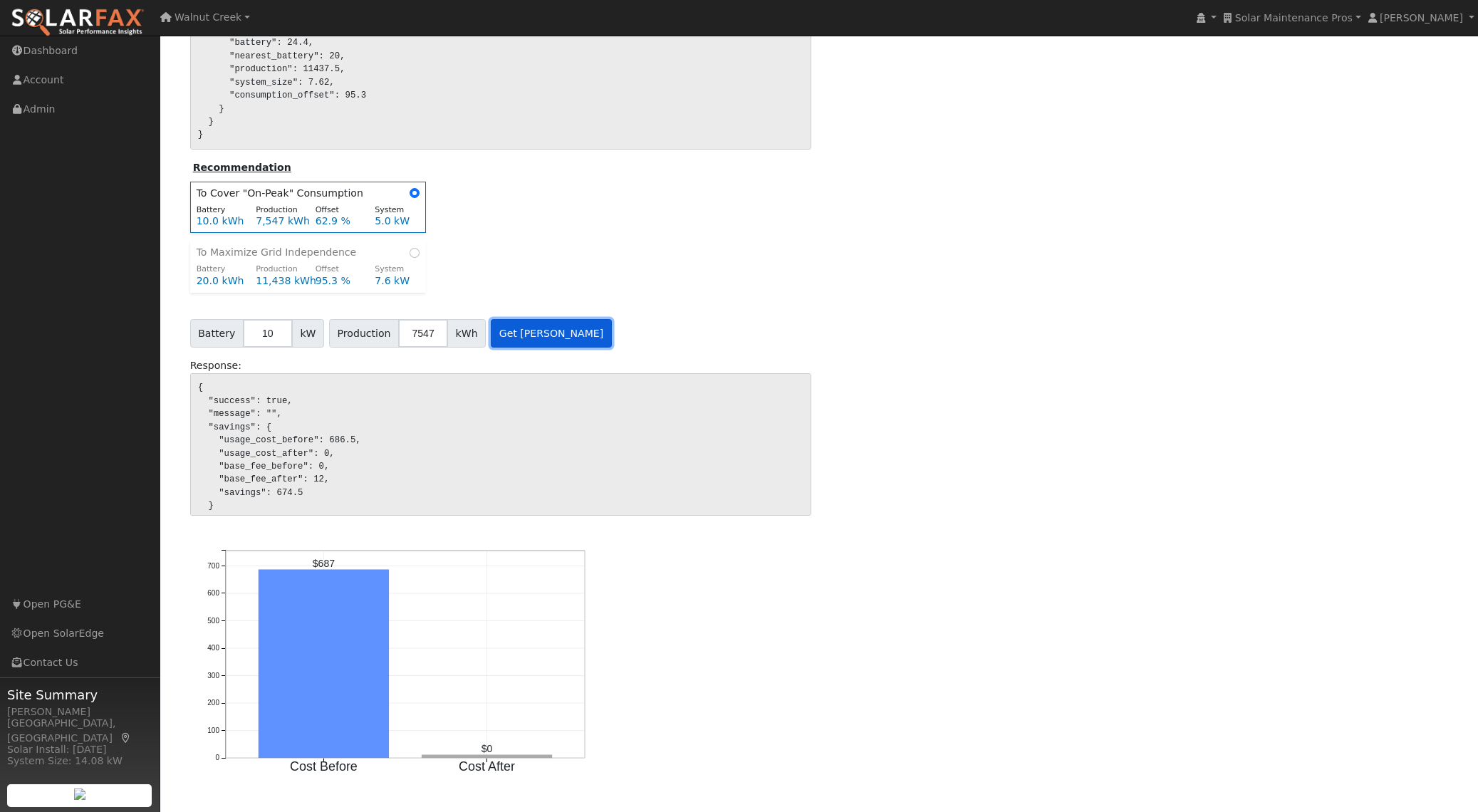
click at [540, 327] on button "Get [PERSON_NAME]" at bounding box center [551, 332] width 121 height 28
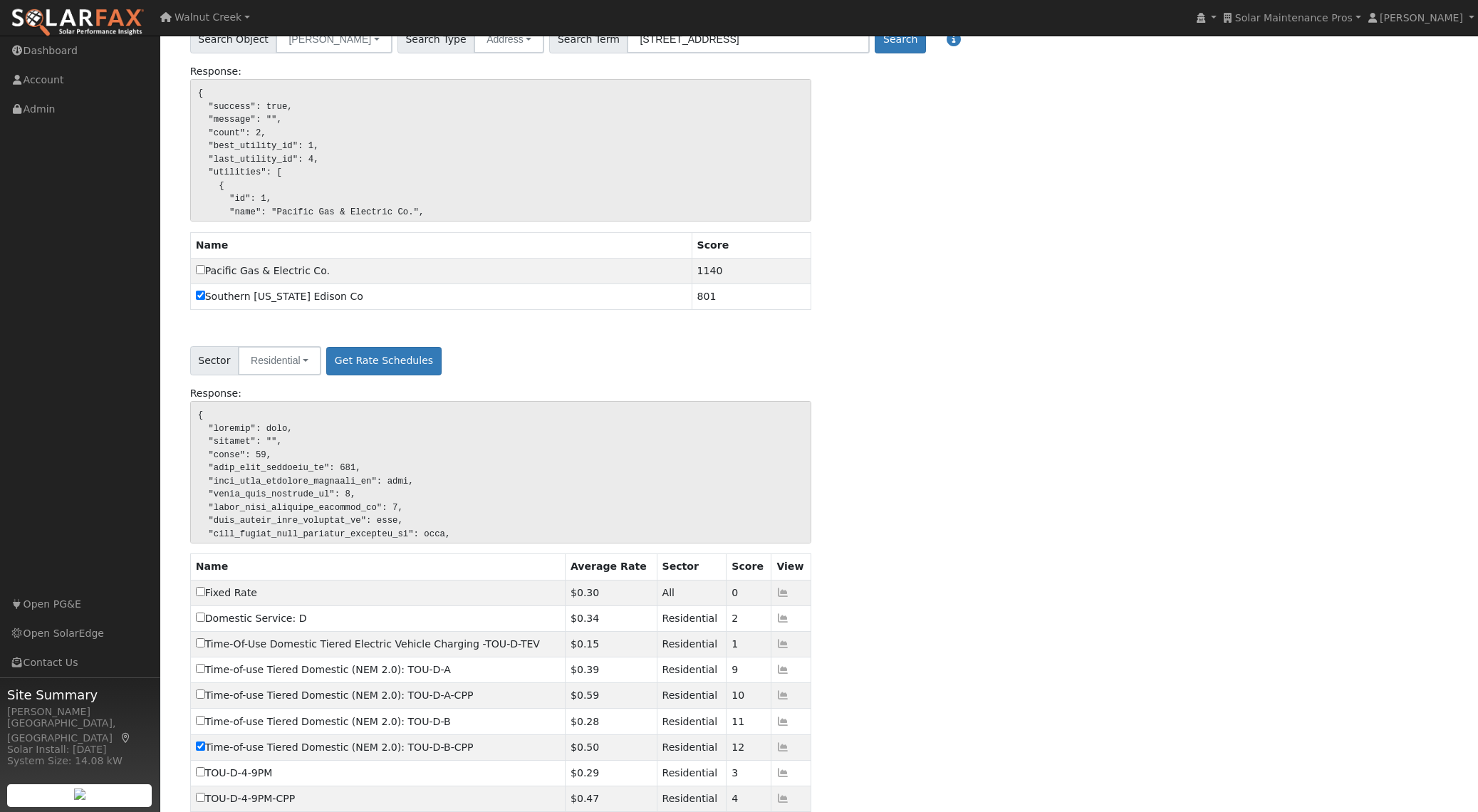
scroll to position [0, 0]
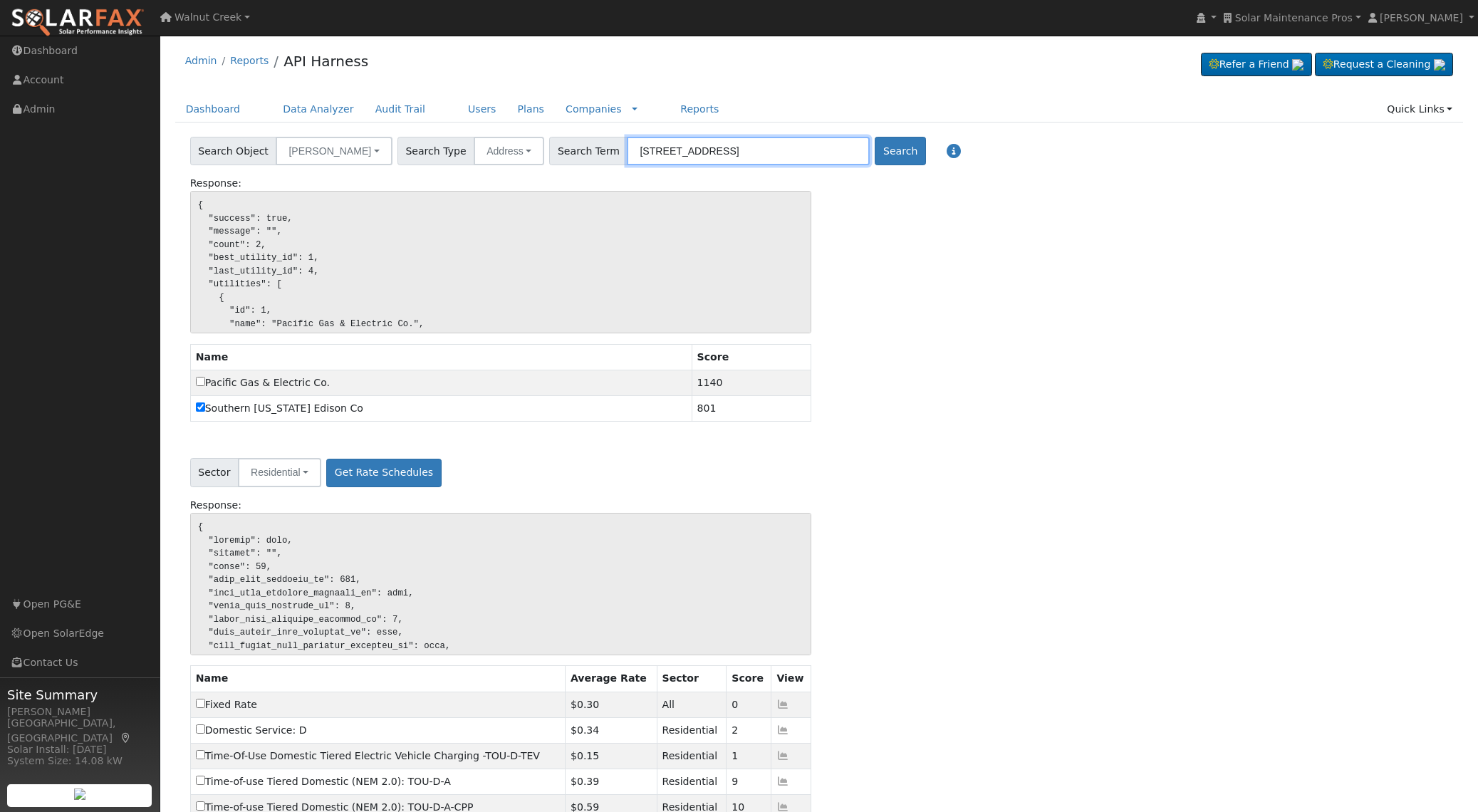
click at [758, 149] on input "[STREET_ADDRESS]" at bounding box center [748, 150] width 243 height 28
click at [757, 149] on input "[STREET_ADDRESS]" at bounding box center [748, 150] width 243 height 28
click at [301, 56] on link "API Harness" at bounding box center [326, 61] width 84 height 17
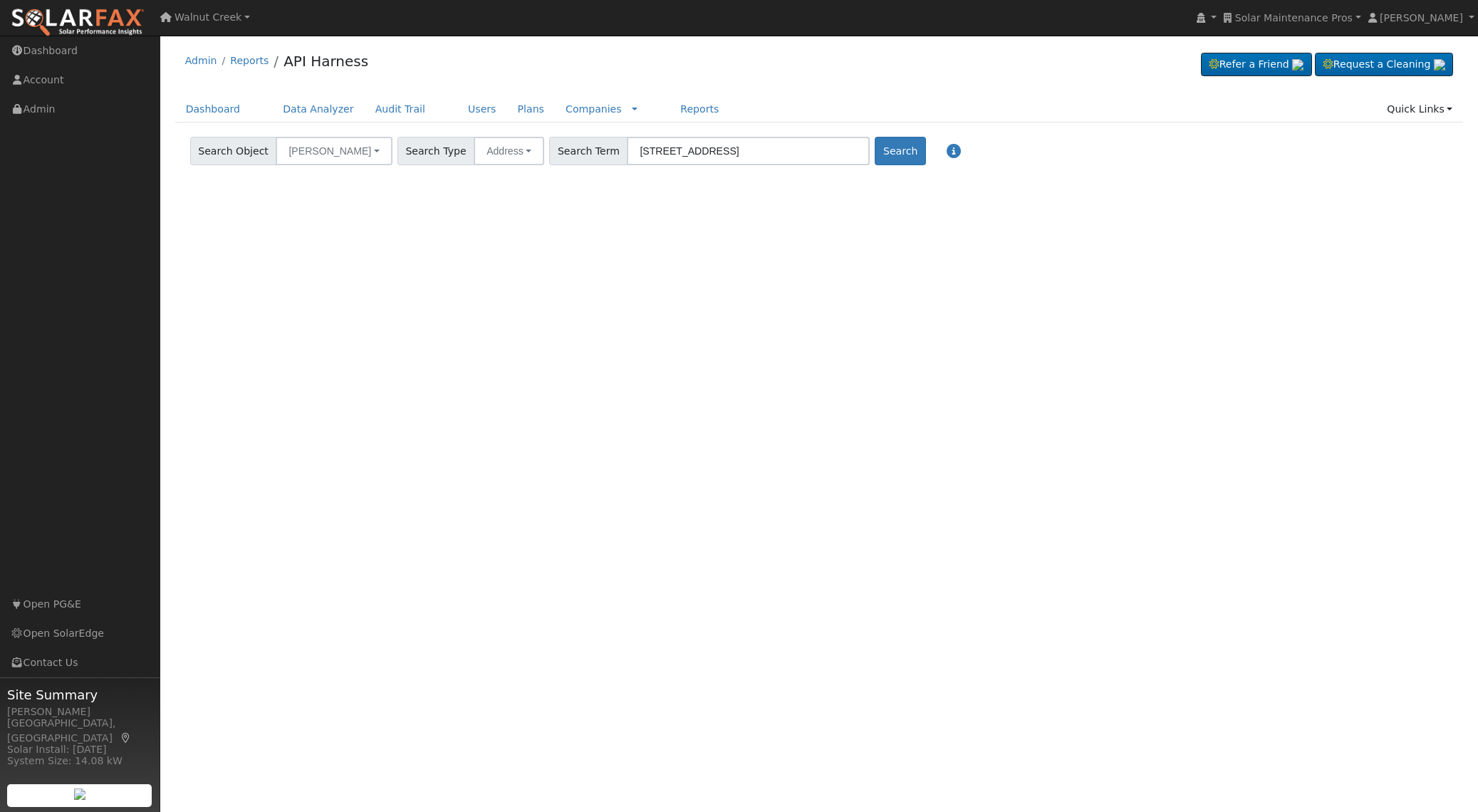
click at [554, 154] on span "Search Term" at bounding box center [588, 150] width 78 height 28
paste input "[STREET_ADDRESS]"
type input "[STREET_ADDRESS]"
click at [717, 235] on div "User Profile First name Last name Email Email Notifications No Emails No Emails…" at bounding box center [819, 423] width 1318 height 776
click at [875, 151] on button "Search" at bounding box center [899, 150] width 50 height 28
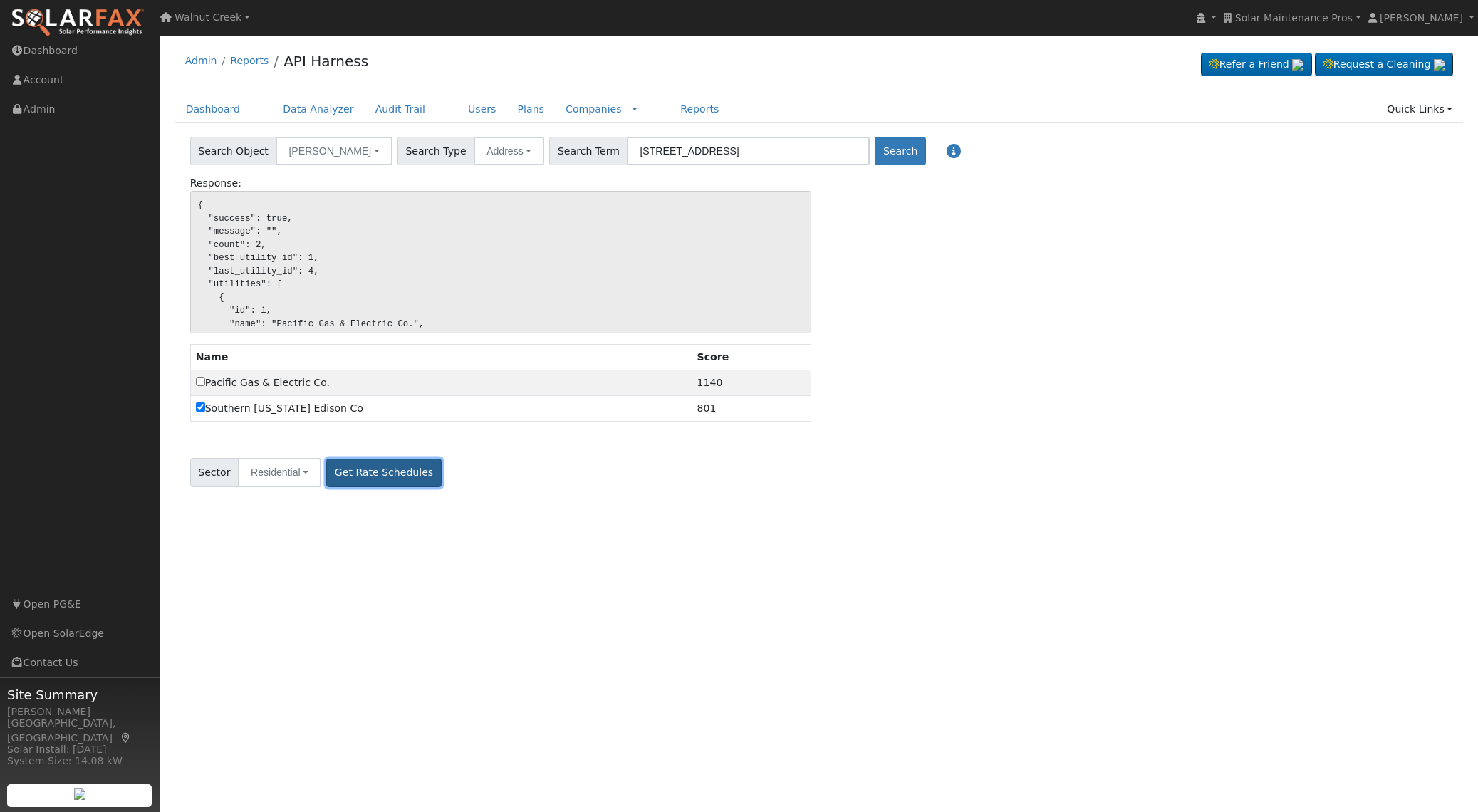
click at [416, 474] on button "Get Rate Schedules" at bounding box center [384, 472] width 115 height 28
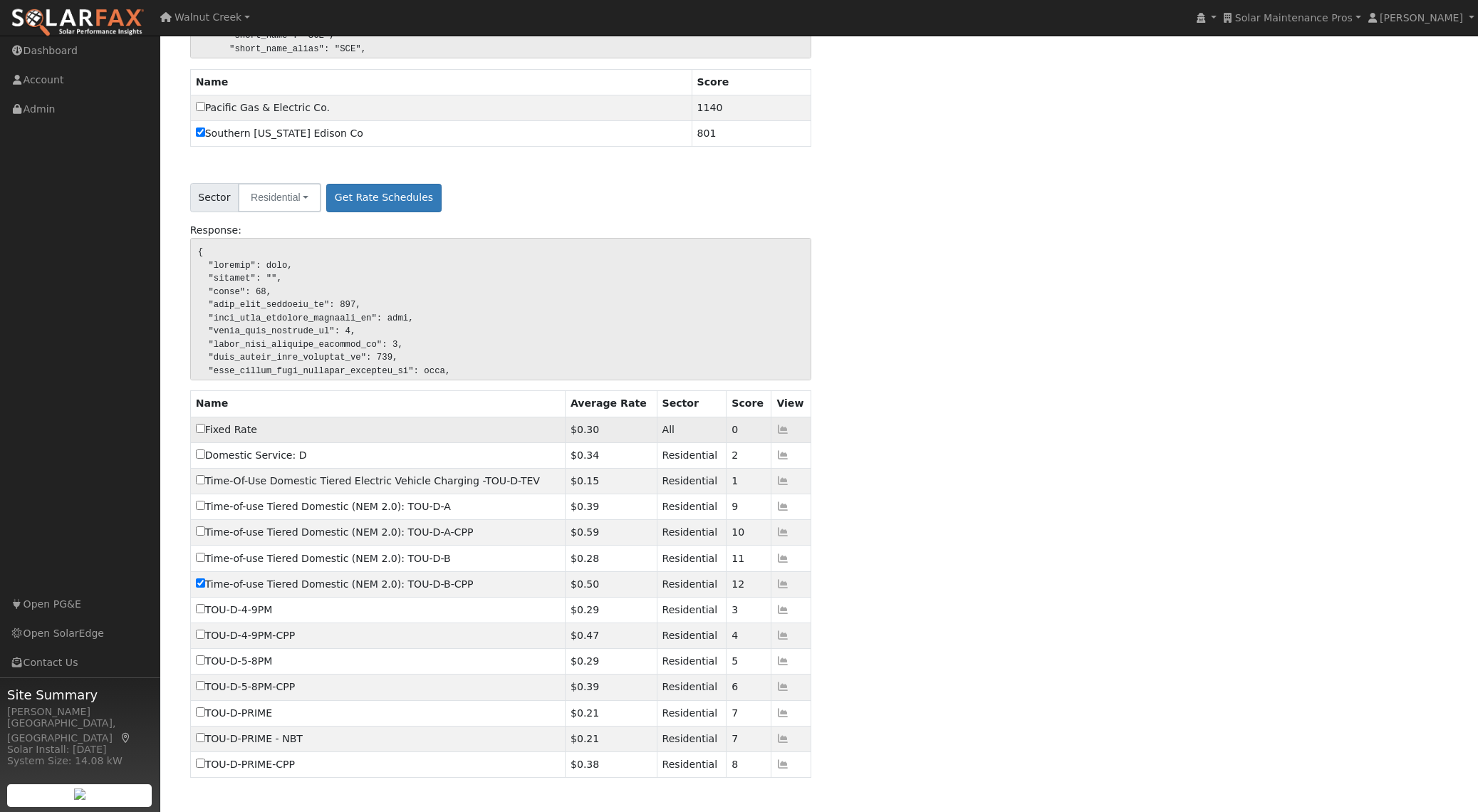
scroll to position [323, 0]
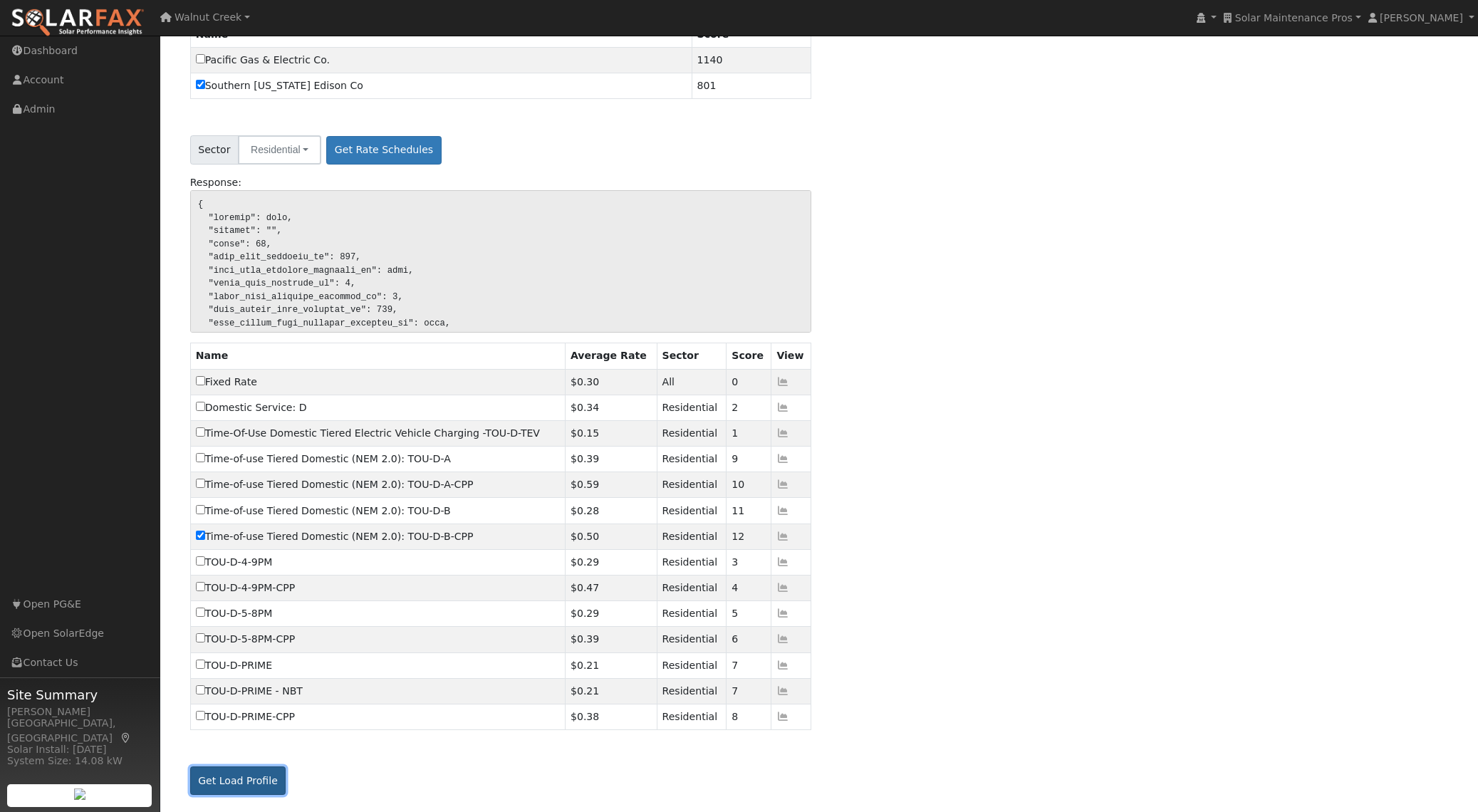
click at [245, 782] on button "Get Load Profile" at bounding box center [238, 780] width 96 height 28
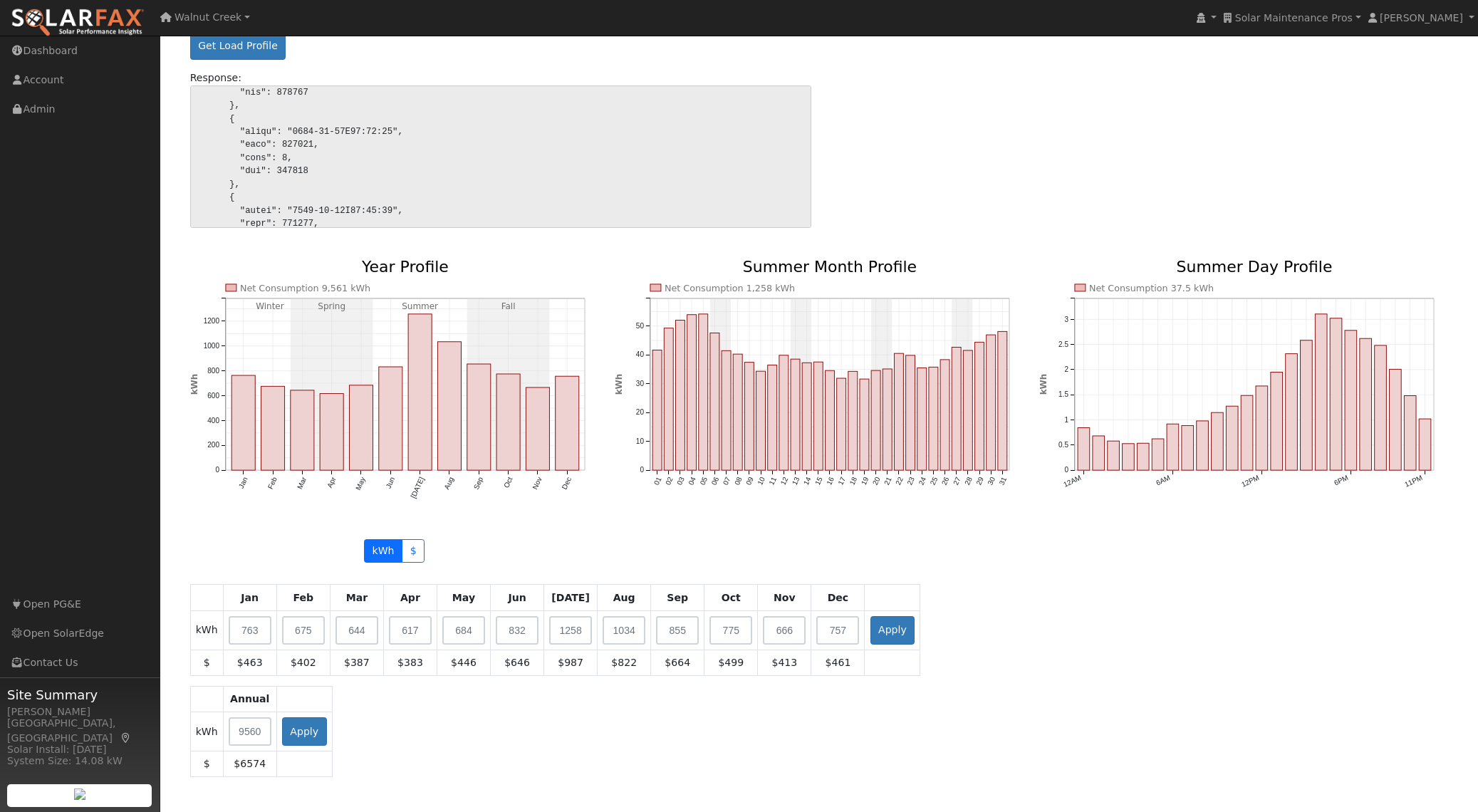
scroll to position [1058, 0]
click at [259, 735] on input "text" at bounding box center [250, 730] width 43 height 28
type input "12500"
click at [310, 737] on button "Apply" at bounding box center [304, 730] width 45 height 28
click at [957, 533] on div "Get Load Profile Response: Net Consumption 12,500 kWh Jan Feb Mar Apr May Jun […" at bounding box center [819, 406] width 1259 height 761
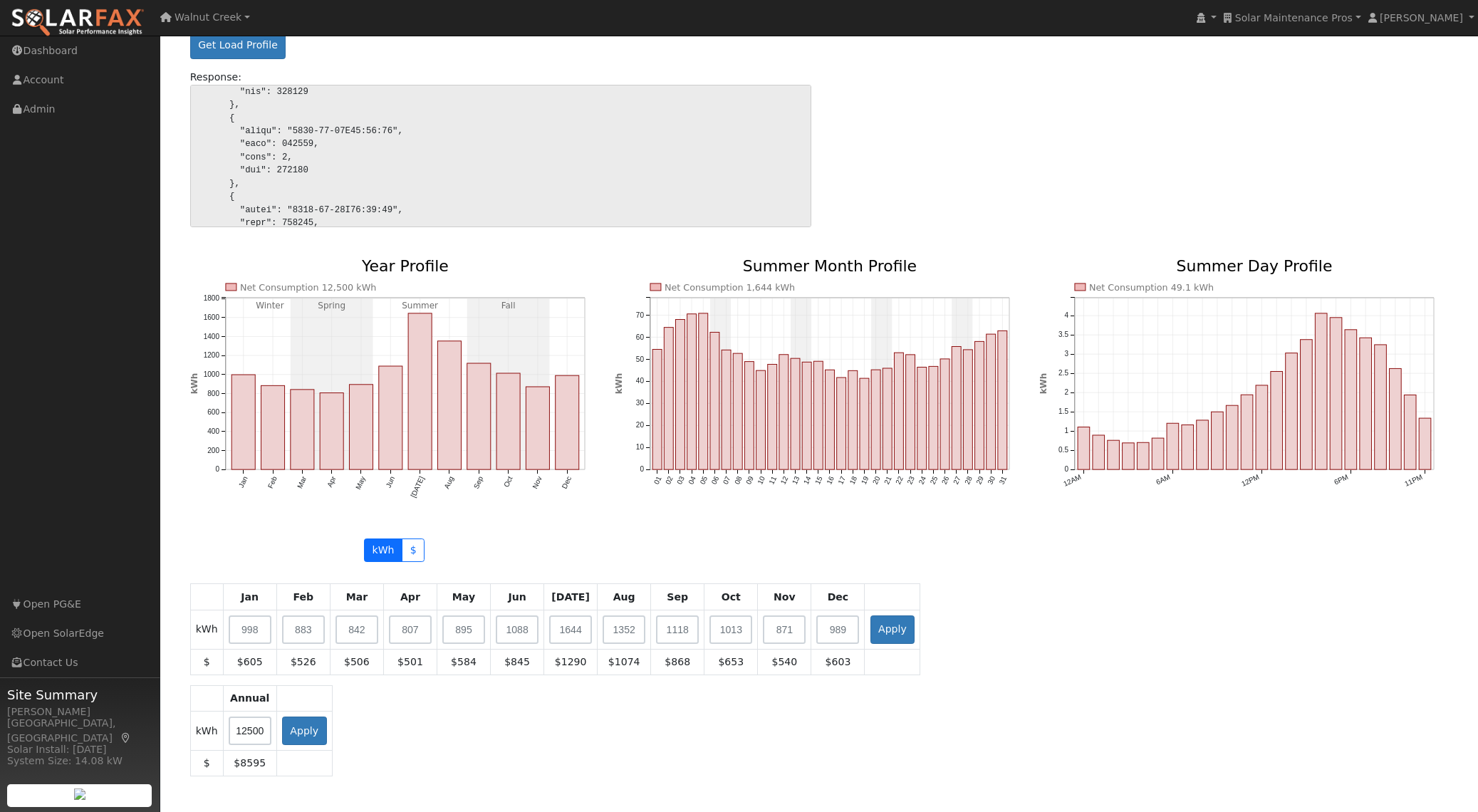
scroll to position [1104, 0]
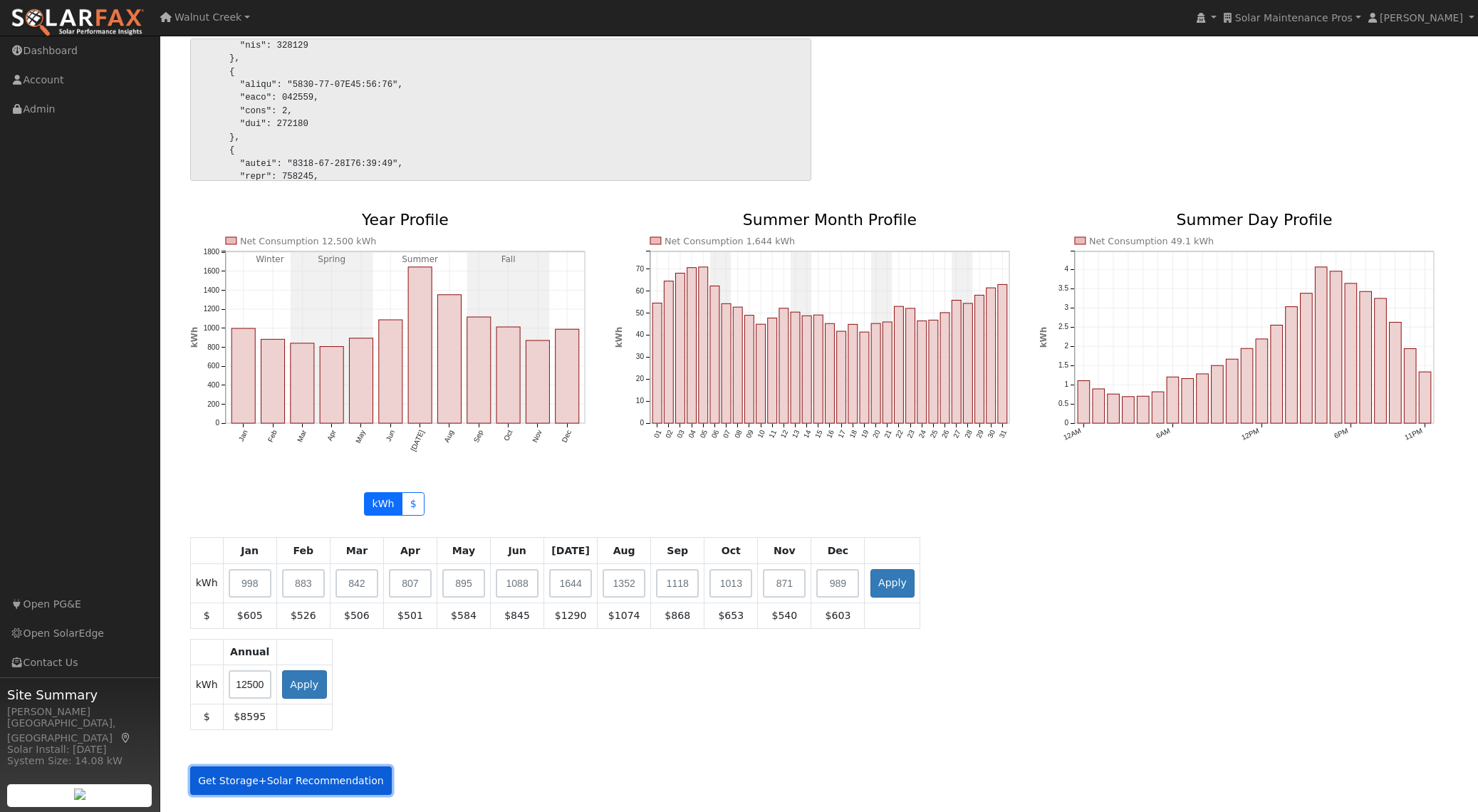
drag, startPoint x: 303, startPoint y: 776, endPoint x: 502, endPoint y: 768, distance: 199.2
click at [303, 775] on button "Get Storage+Solar Recommendation" at bounding box center [291, 780] width 202 height 28
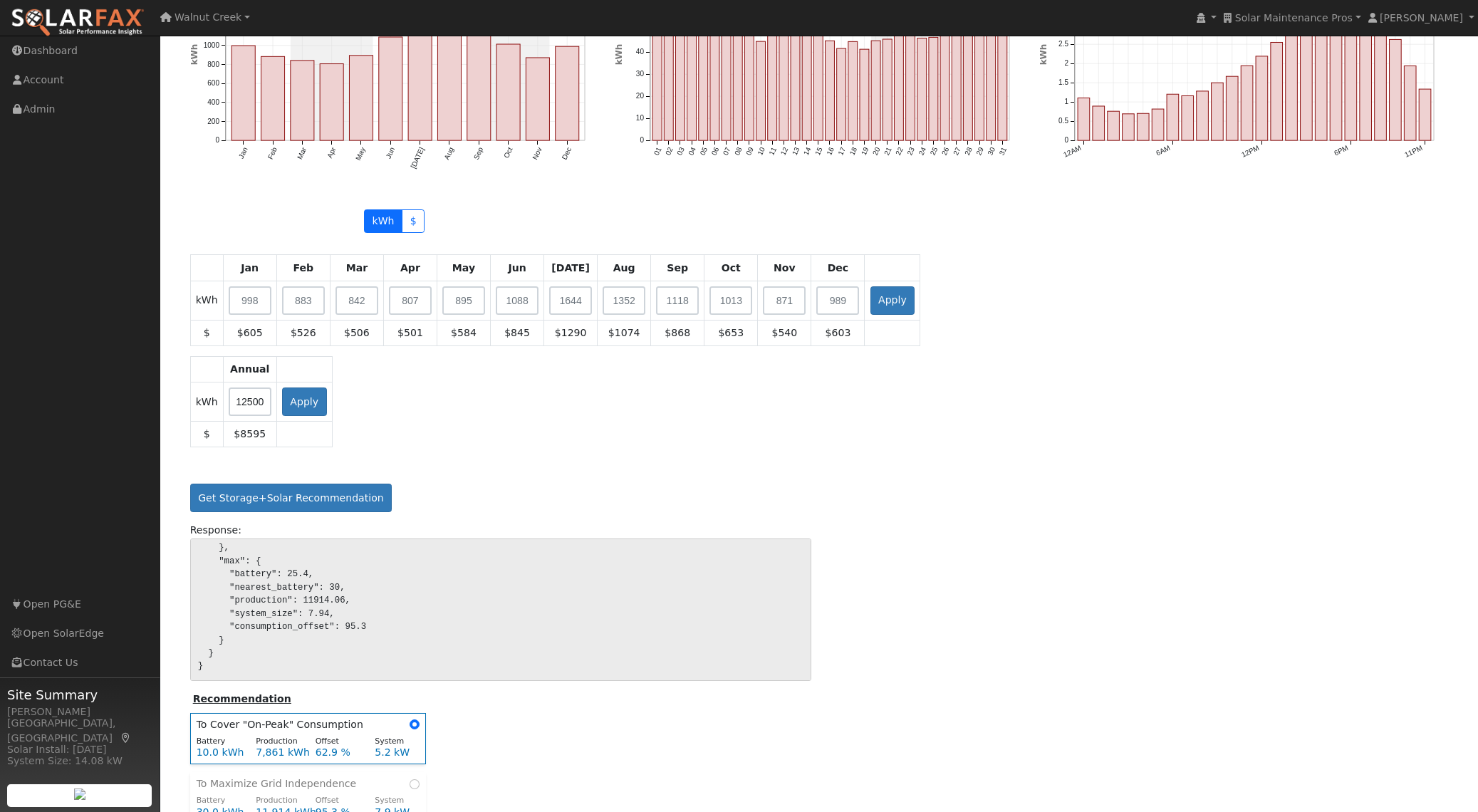
scroll to position [1471, 0]
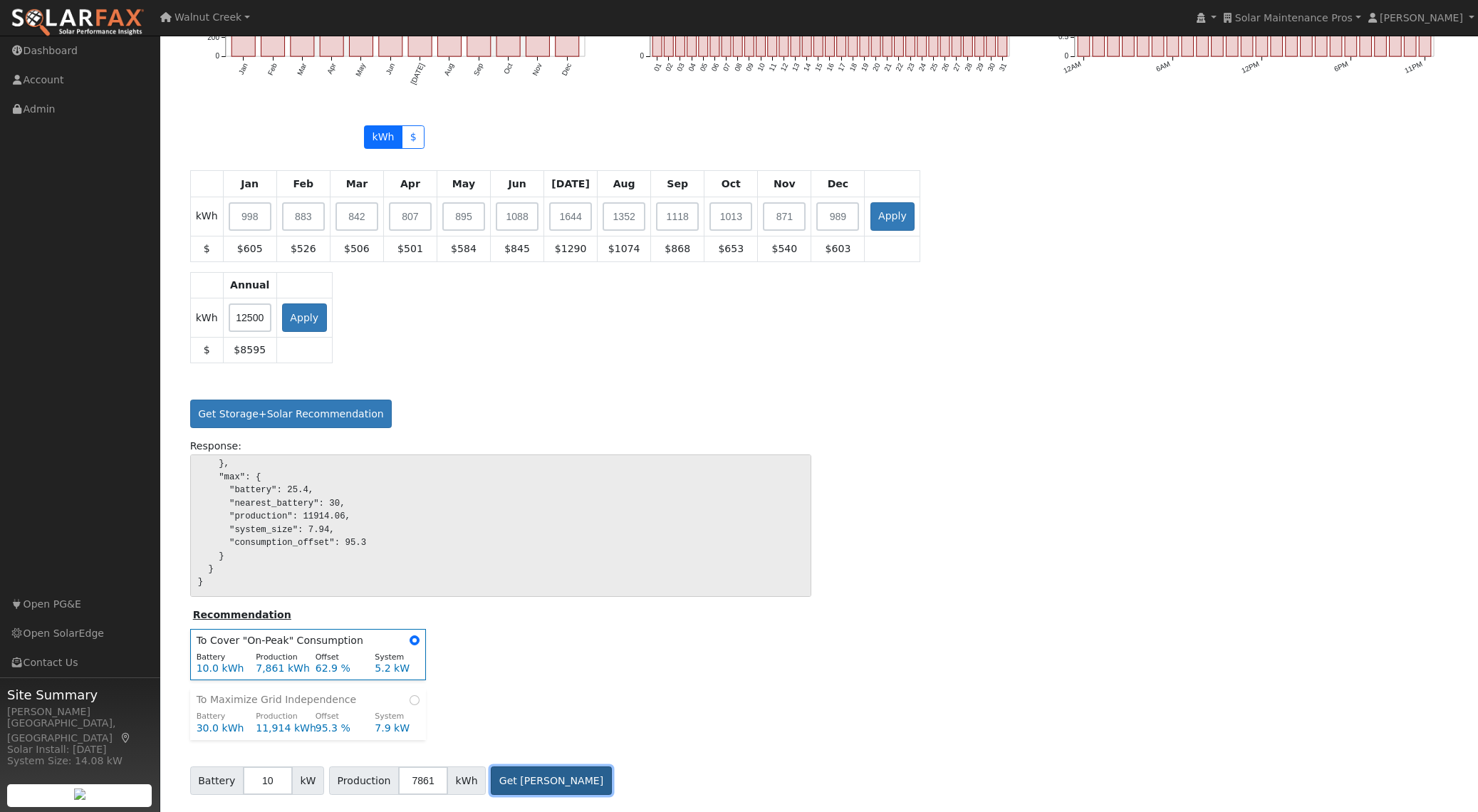
click at [527, 779] on button "Get [PERSON_NAME]" at bounding box center [551, 780] width 121 height 28
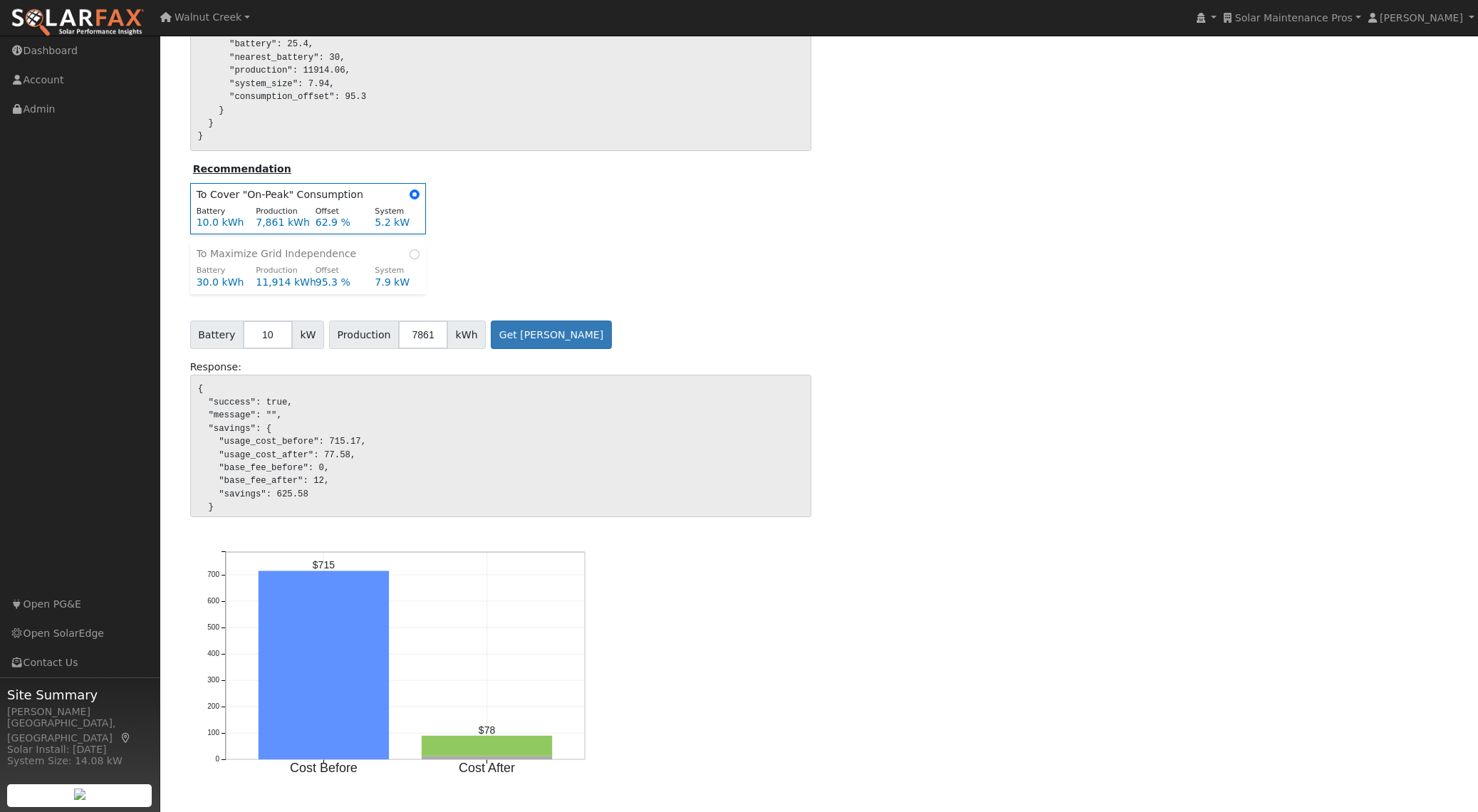
scroll to position [1919, 0]
